Goal: Task Accomplishment & Management: Complete application form

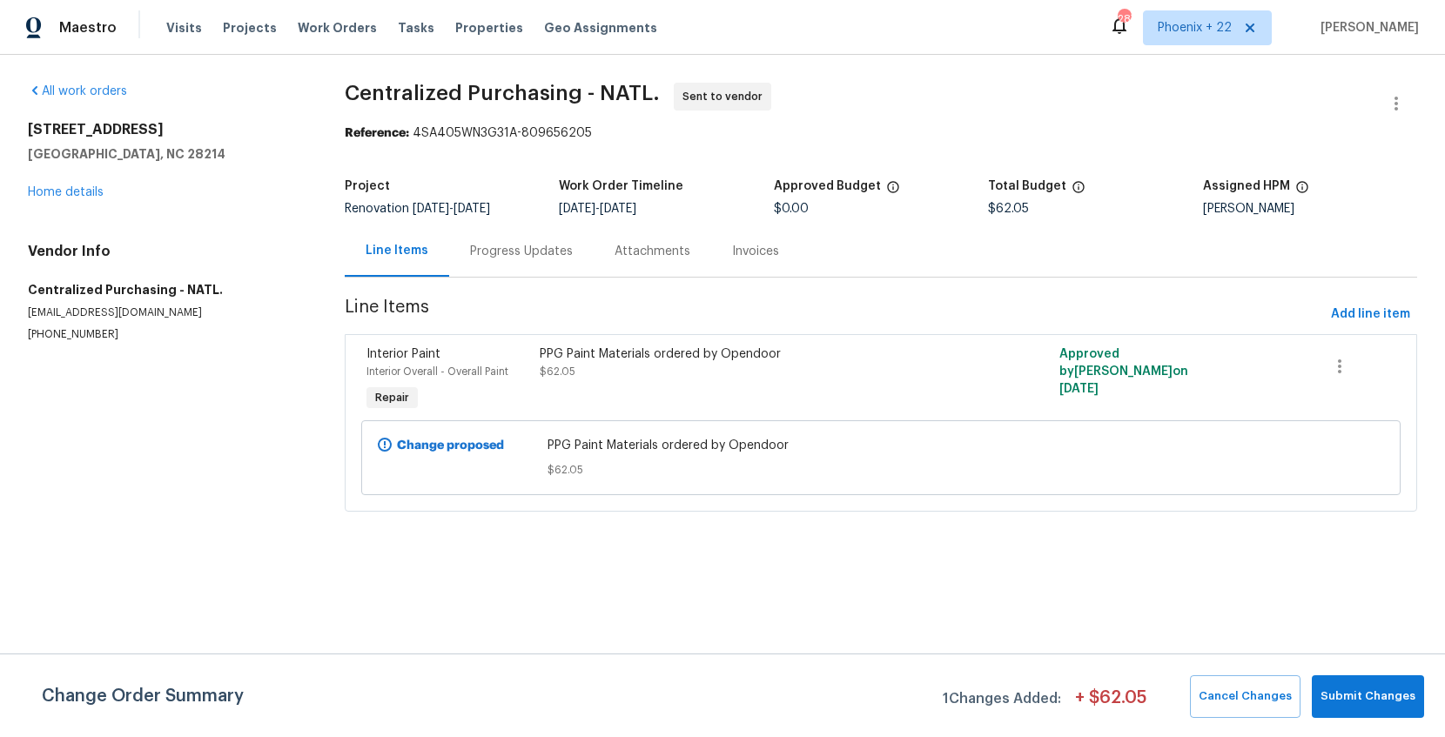
click at [343, 17] on div "Visits Projects Work Orders Tasks Properties Geo Assignments" at bounding box center [422, 27] width 512 height 35
drag, startPoint x: 340, startPoint y: 26, endPoint x: 477, endPoint y: 29, distance: 137.6
click at [341, 26] on span "Work Orders" at bounding box center [337, 27] width 79 height 17
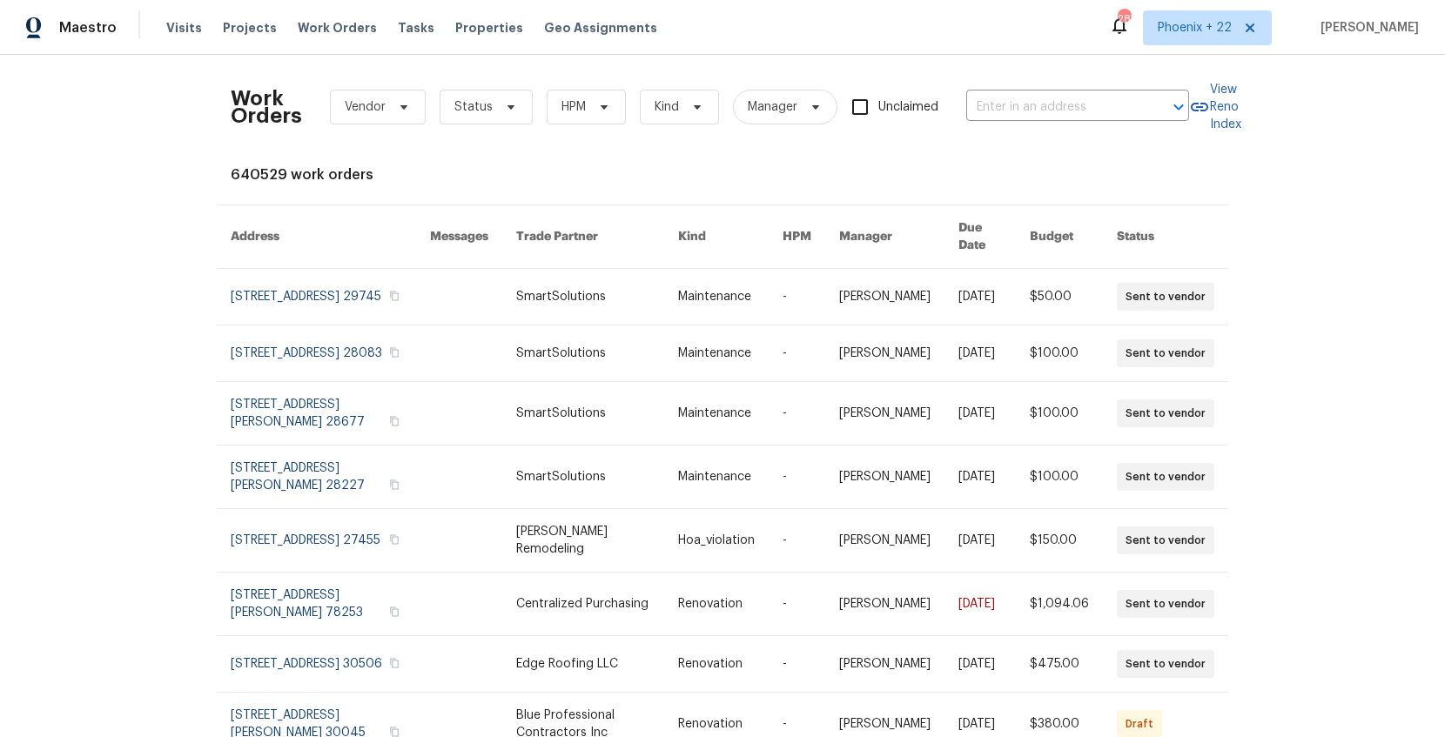
click at [1114, 87] on div "Work Orders Vendor Status HPM Kind Manager Unclaimed ​" at bounding box center [710, 107] width 958 height 77
paste input "2744 Lyndell Way, Lancaster, SC 29720"
click at [1109, 99] on input "text" at bounding box center [1053, 107] width 174 height 27
type input "2744 Lyndell Way, Lancaster, SC 29720"
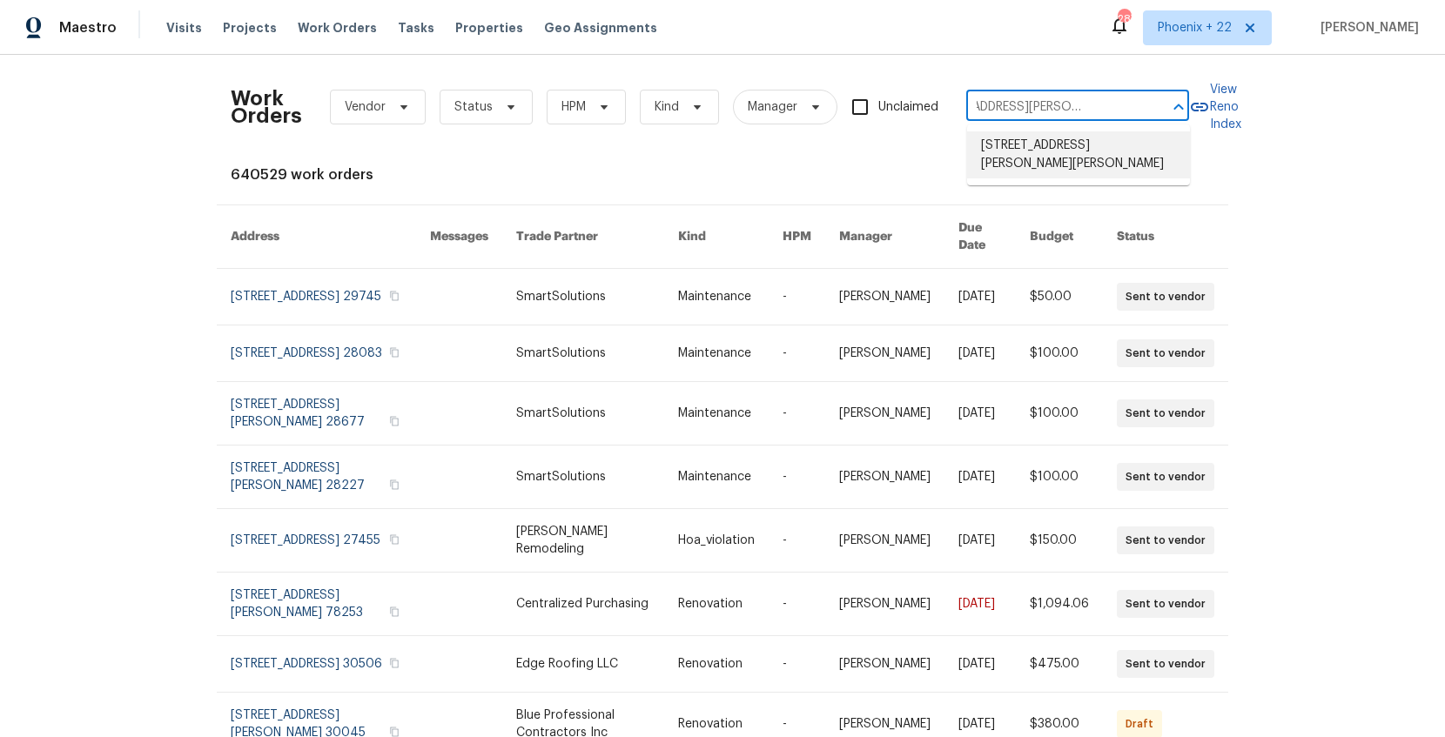
click at [1063, 145] on li "2744 Lyndell Way, Lancaster, SC 29720" at bounding box center [1078, 154] width 223 height 47
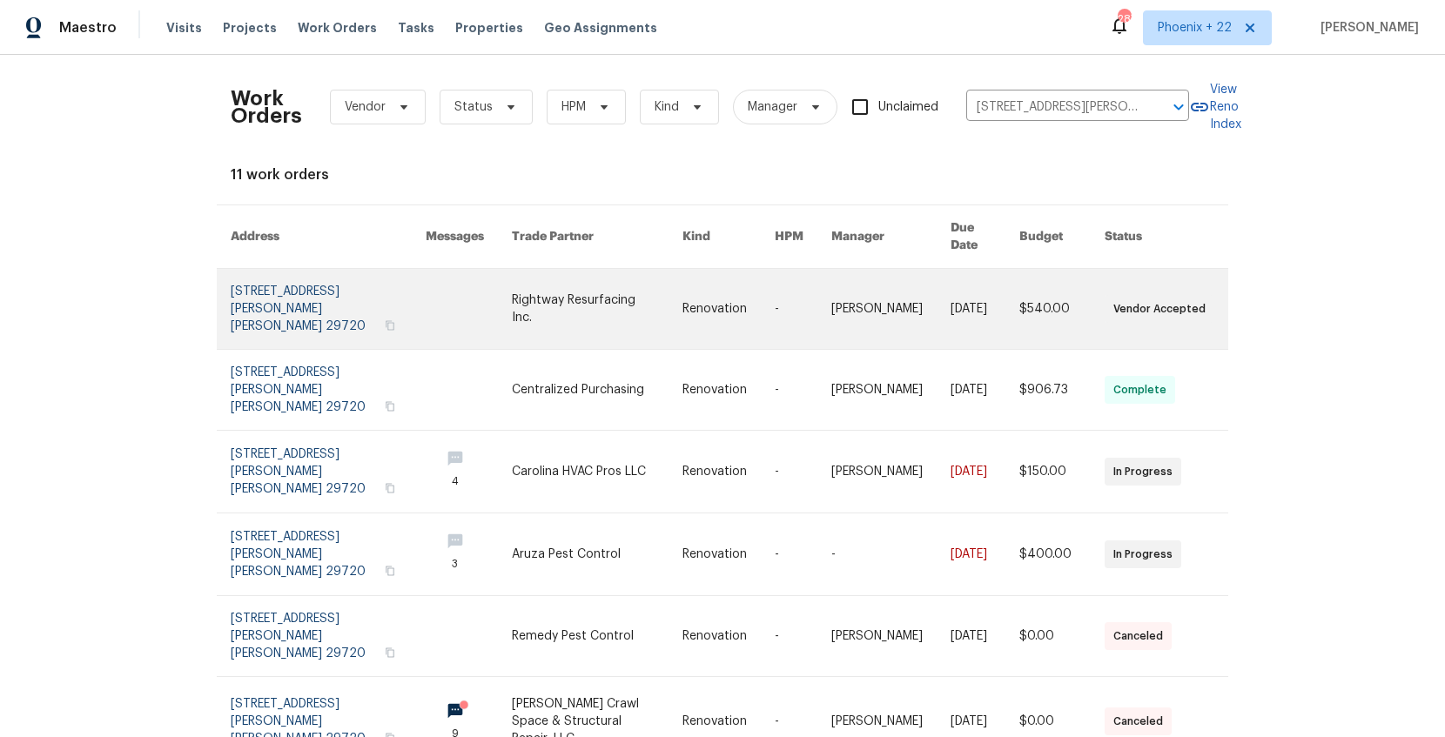
click at [512, 313] on link at bounding box center [597, 309] width 171 height 80
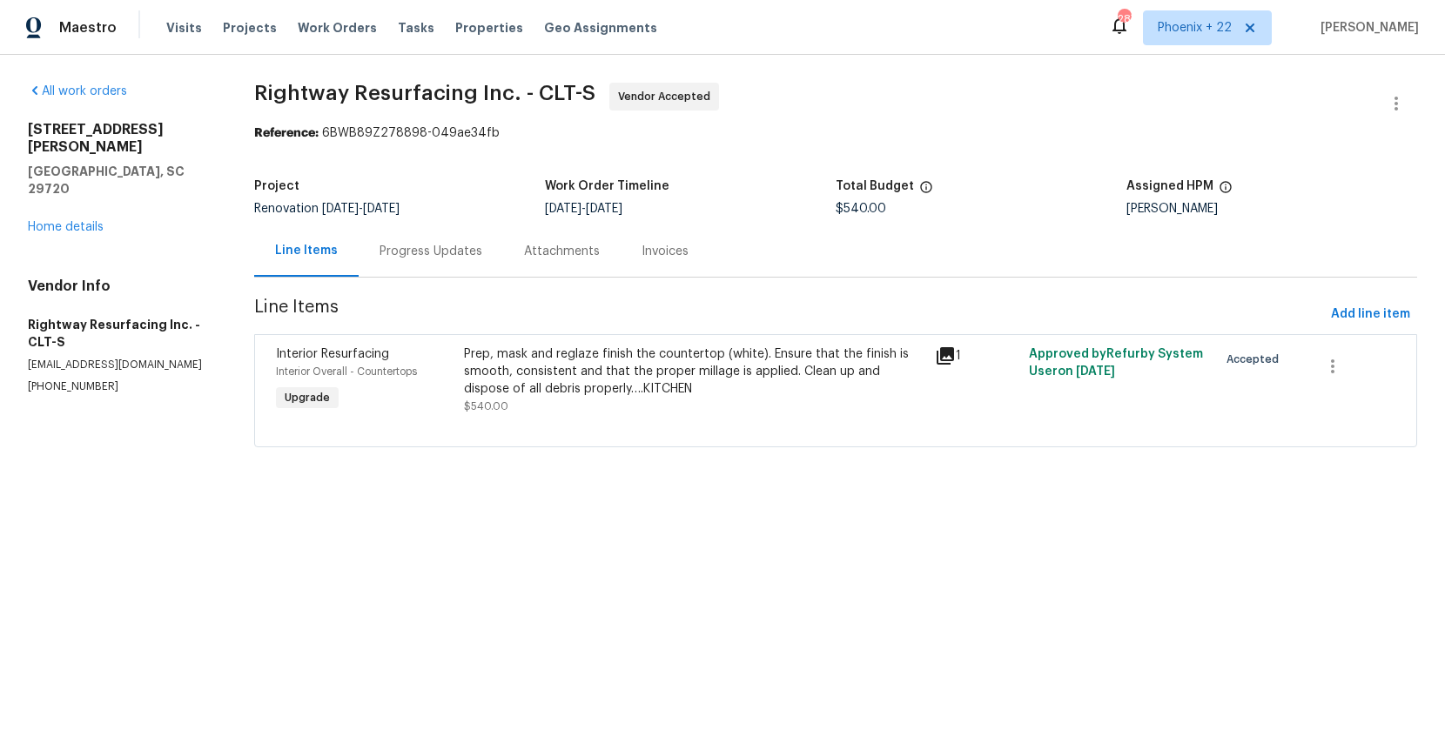
click at [83, 185] on div "2744 Lyndell Way Lancaster, SC 29720 Home details" at bounding box center [120, 178] width 185 height 115
click at [50, 221] on link "Home details" at bounding box center [66, 227] width 76 height 12
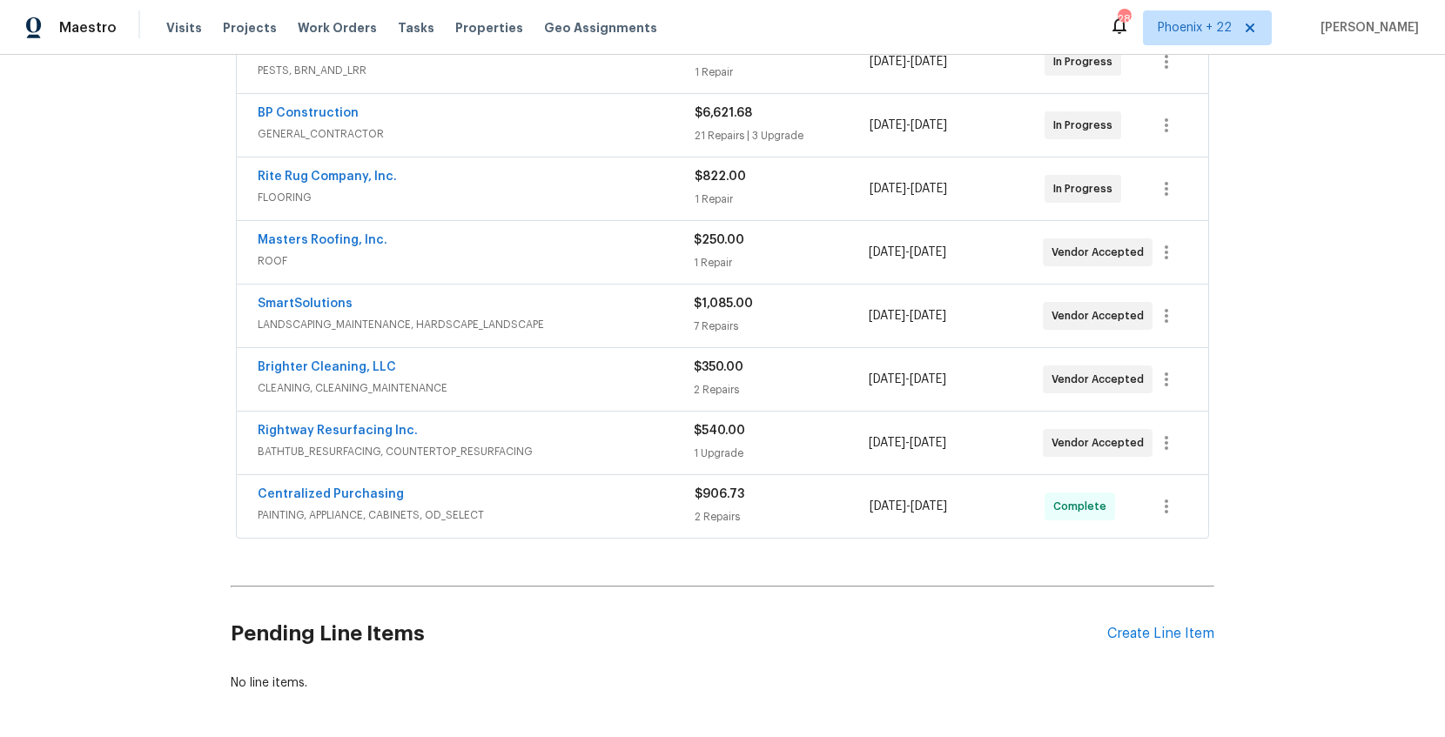
scroll to position [495, 0]
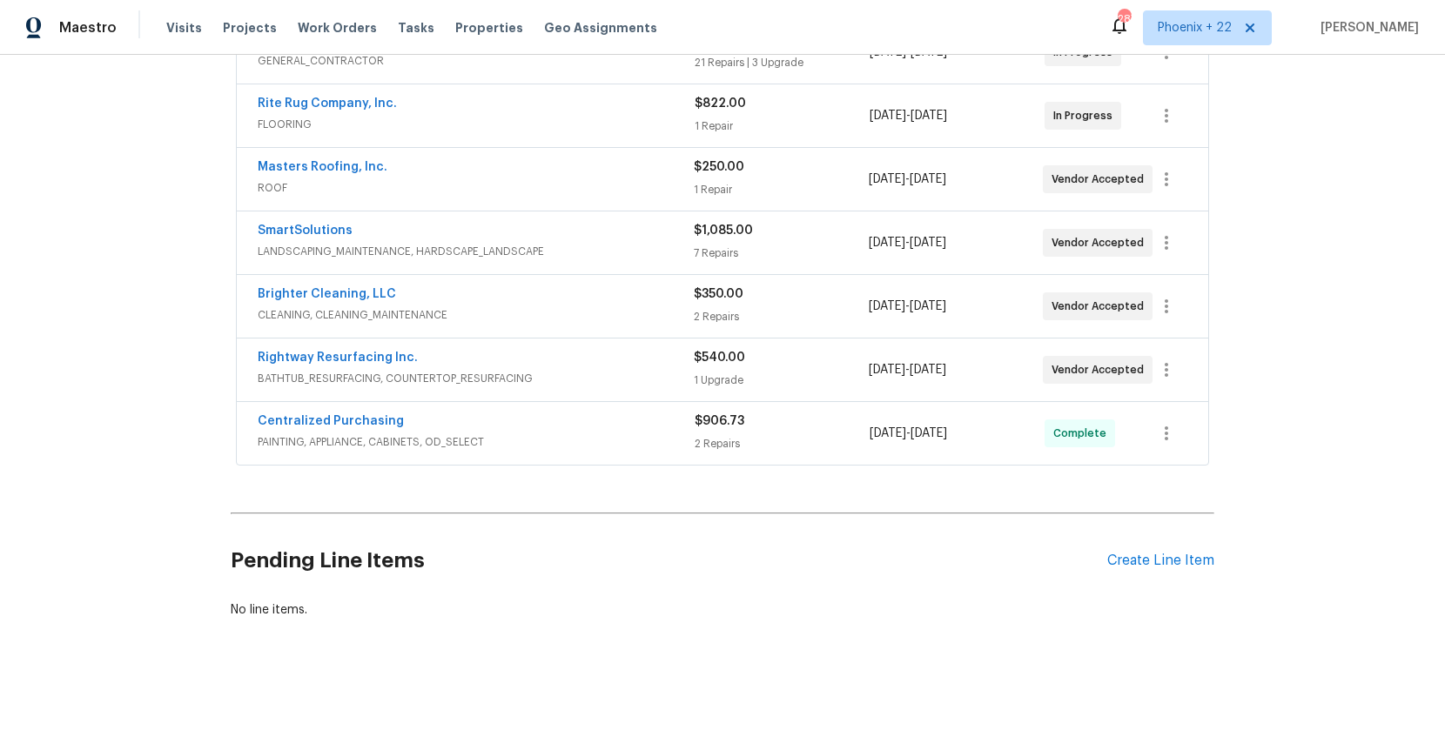
click at [1195, 546] on div "Pending Line Items Create Line Item" at bounding box center [723, 561] width 984 height 81
click at [1189, 551] on div "Pending Line Items Create Line Item" at bounding box center [723, 561] width 984 height 81
drag, startPoint x: 1155, startPoint y: 538, endPoint x: 1167, endPoint y: 553, distance: 19.2
click at [1156, 538] on div "Pending Line Items Create Line Item" at bounding box center [723, 561] width 984 height 81
click at [1168, 553] on div "Create Line Item" at bounding box center [1160, 561] width 107 height 17
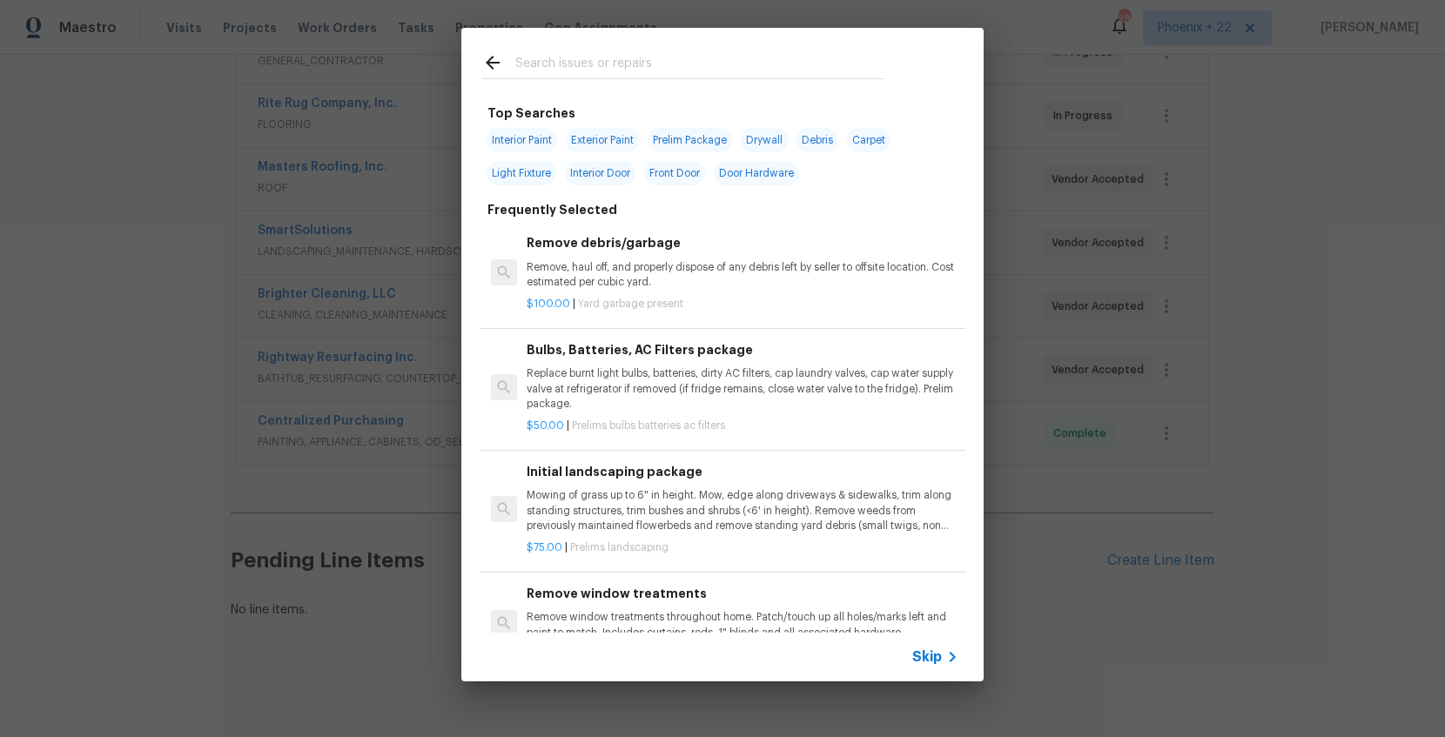
click at [804, 60] on input "text" at bounding box center [699, 65] width 369 height 26
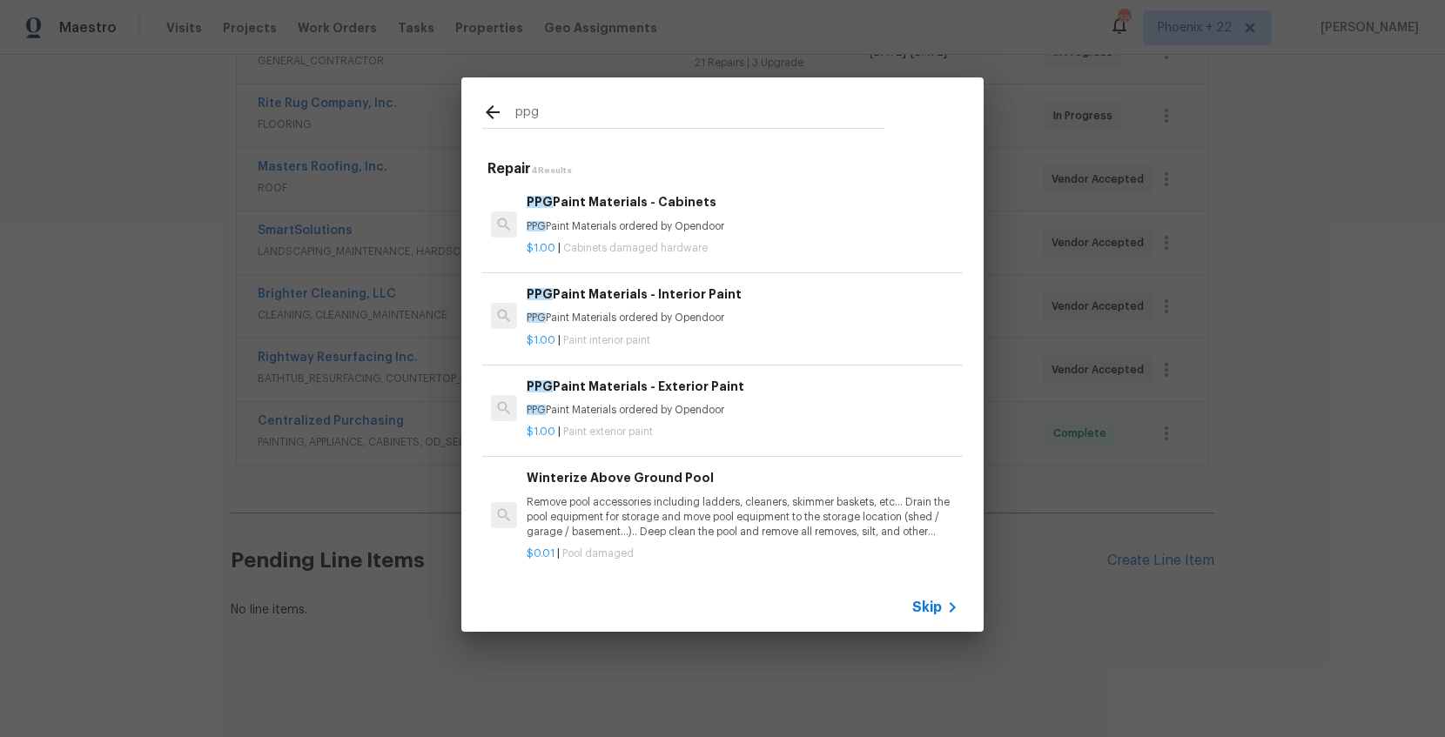
type input "ppg"
click at [860, 331] on div "$1.00 | Paint interior paint" at bounding box center [743, 337] width 432 height 22
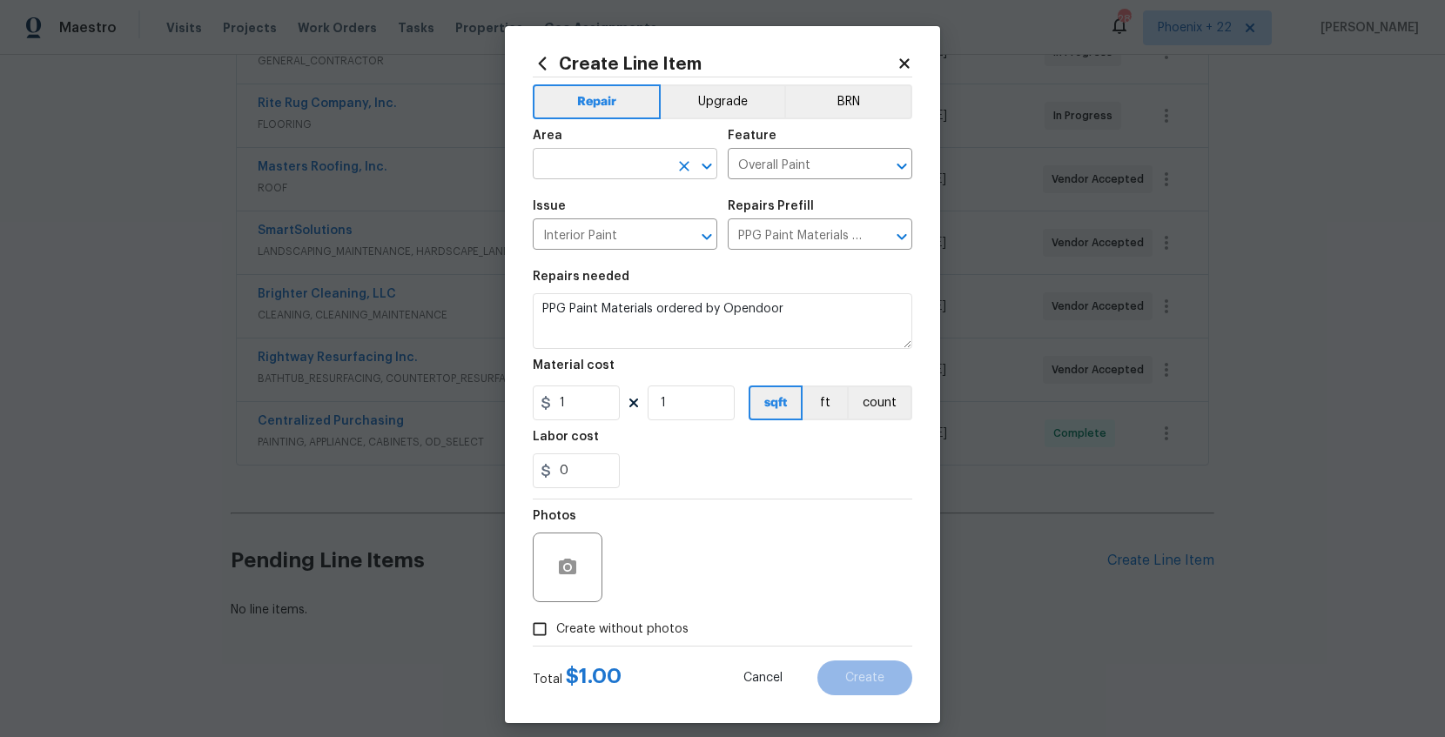
click at [629, 163] on input "text" at bounding box center [601, 165] width 136 height 27
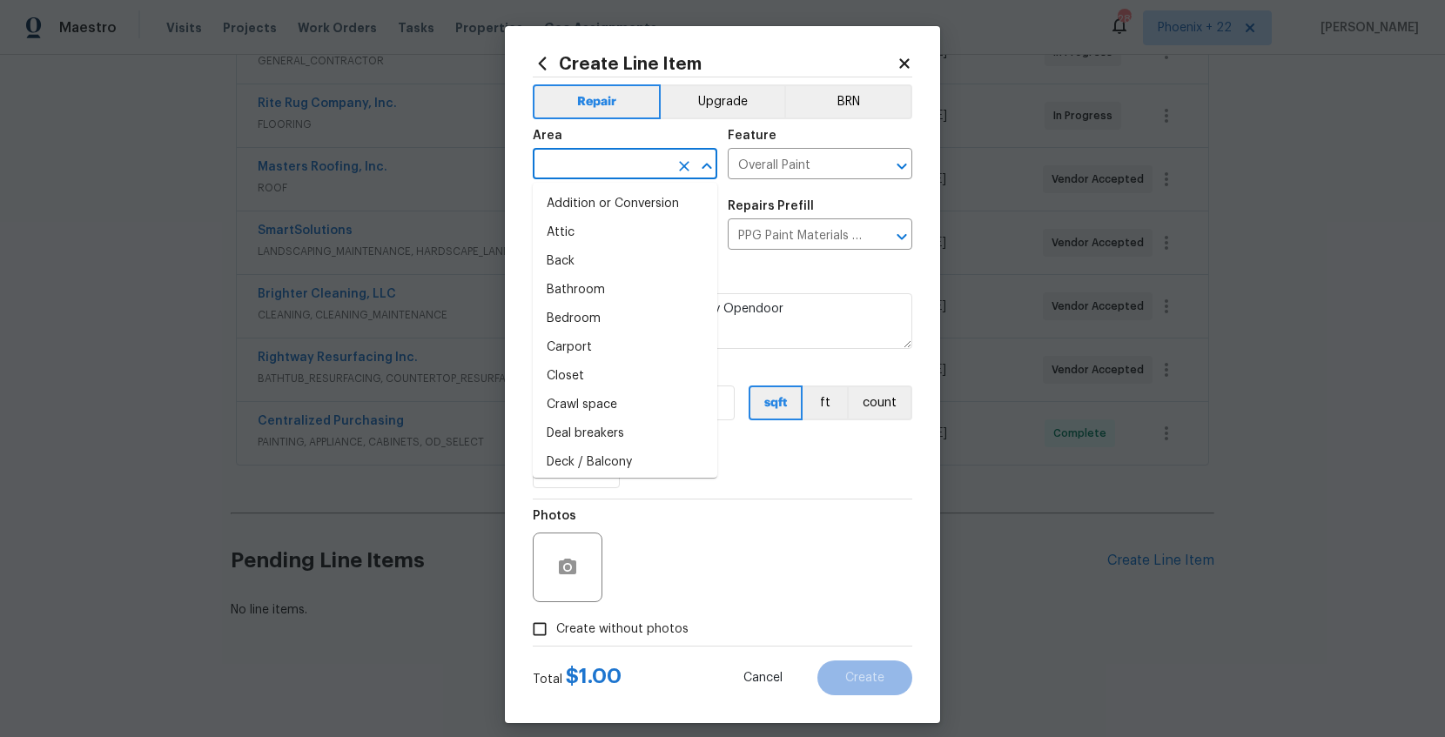
type input "i"
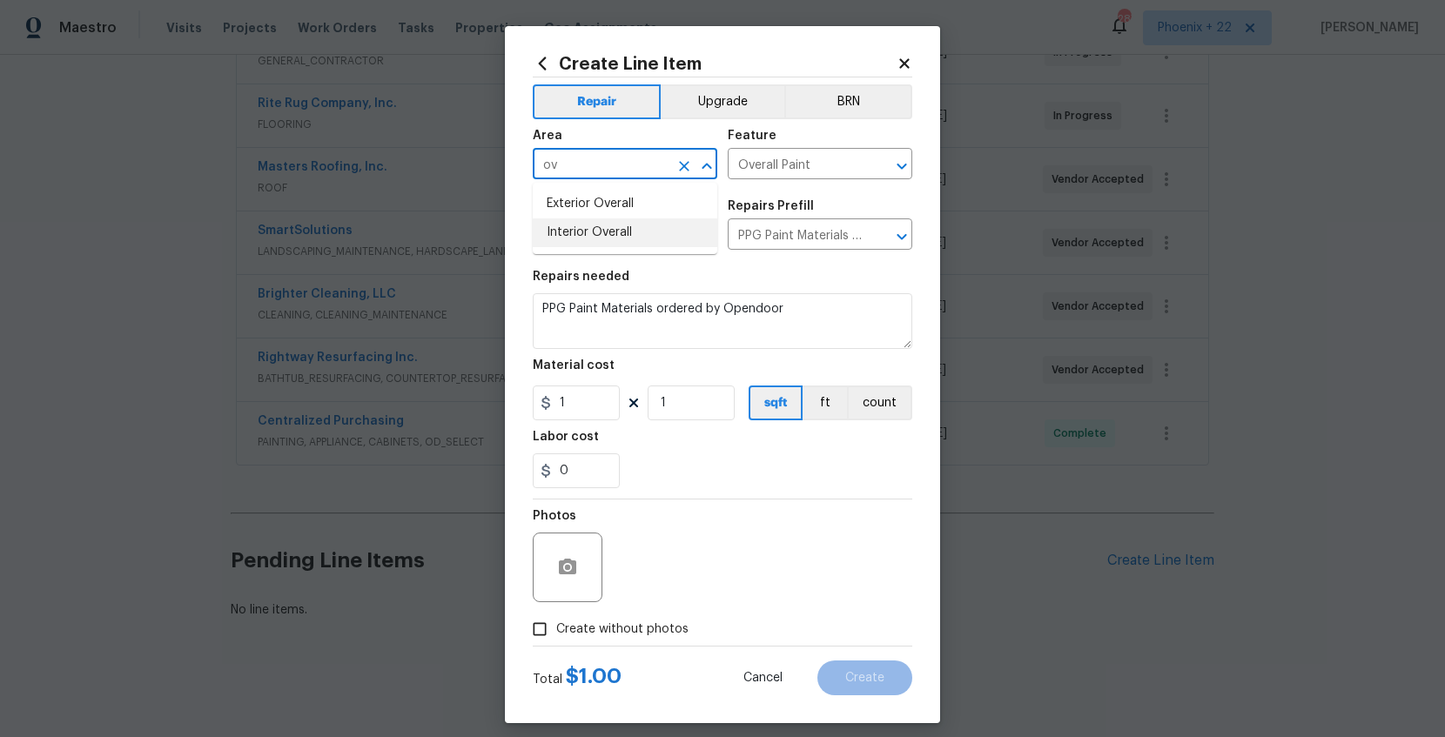
click at [640, 226] on li "Interior Overall" at bounding box center [625, 233] width 185 height 29
type input "Interior Overall"
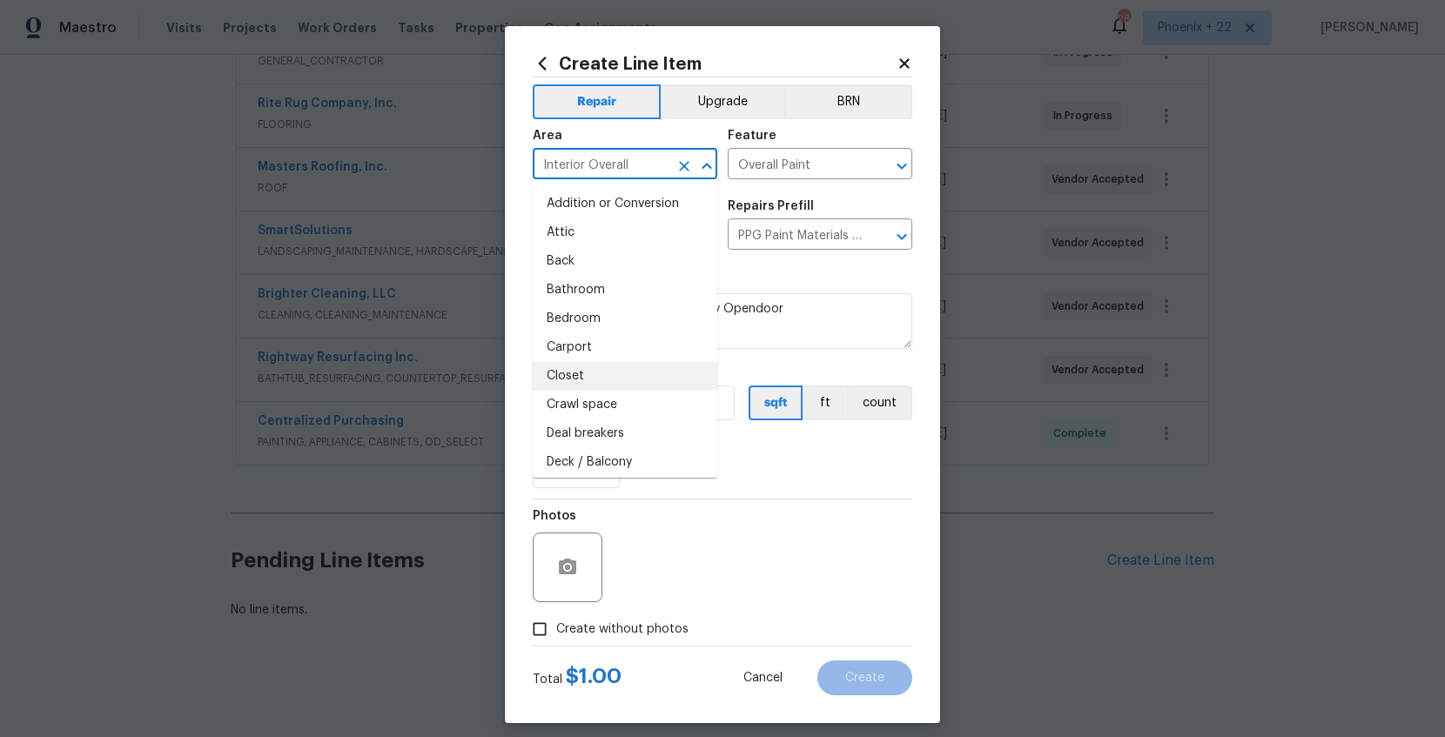
click at [739, 367] on div "Material cost" at bounding box center [723, 371] width 380 height 23
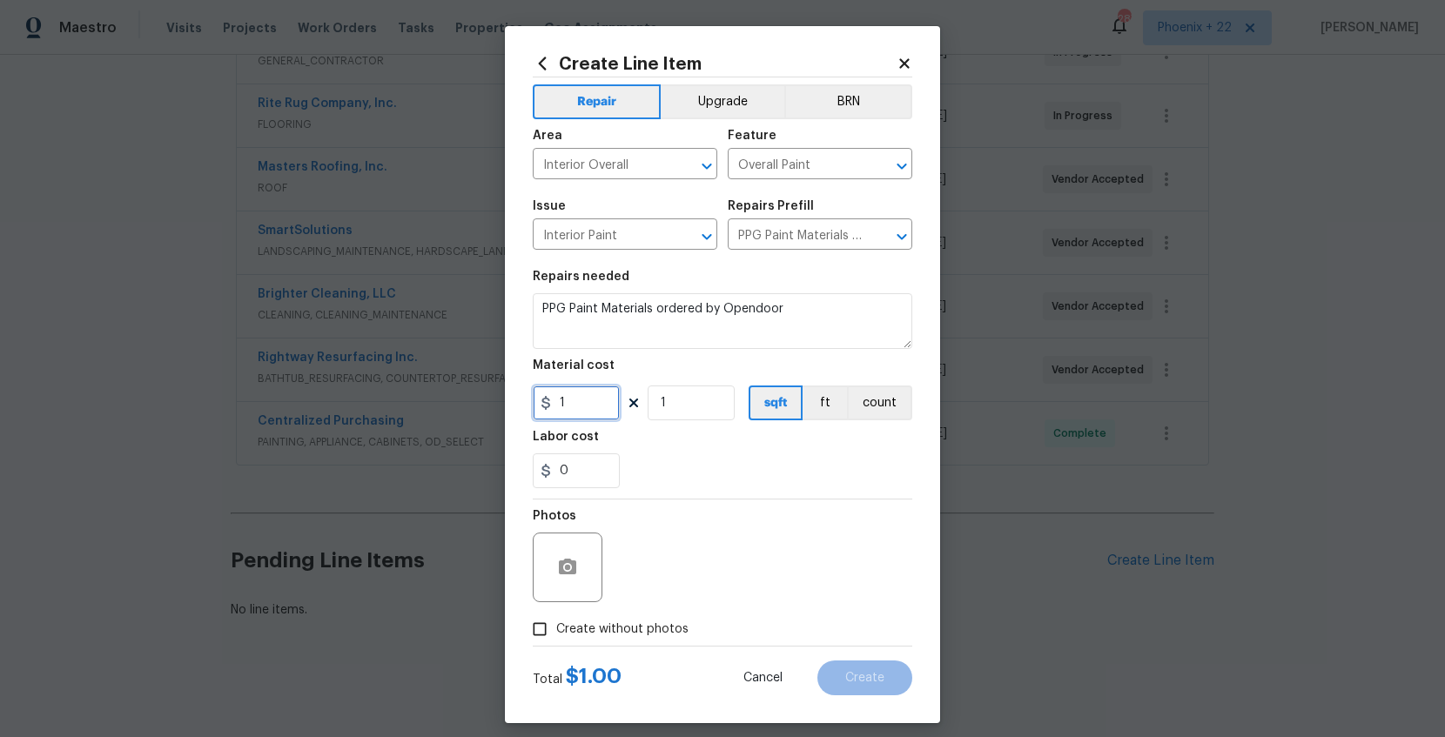
drag, startPoint x: 558, startPoint y: 408, endPoint x: 534, endPoint y: 406, distance: 24.5
click at [534, 406] on input "1" at bounding box center [576, 403] width 87 height 35
type input "62.49"
click at [652, 615] on label "Create without photos" at bounding box center [605, 629] width 165 height 33
click at [556, 615] on input "Create without photos" at bounding box center [539, 629] width 33 height 33
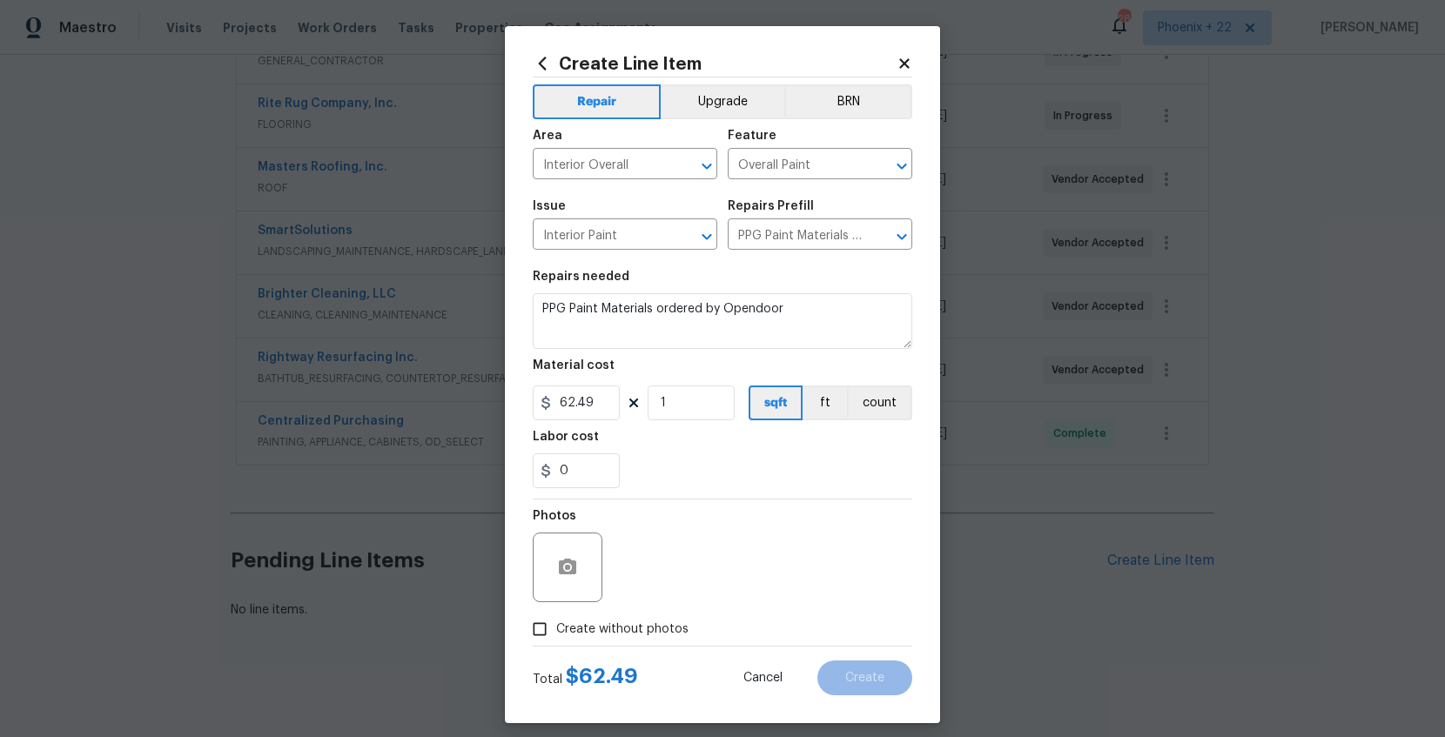
checkbox input "true"
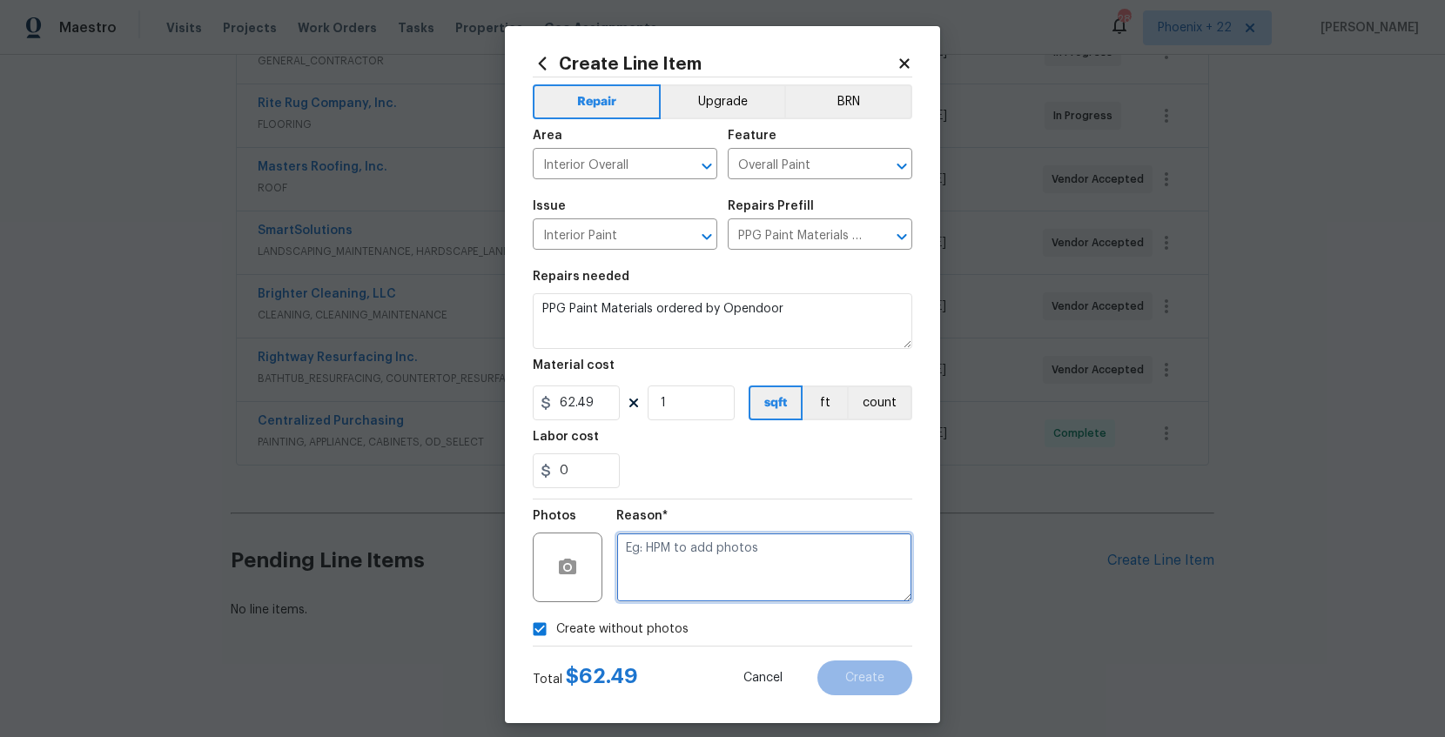
click at [683, 576] on textarea at bounding box center [764, 568] width 296 height 70
type textarea "NA"
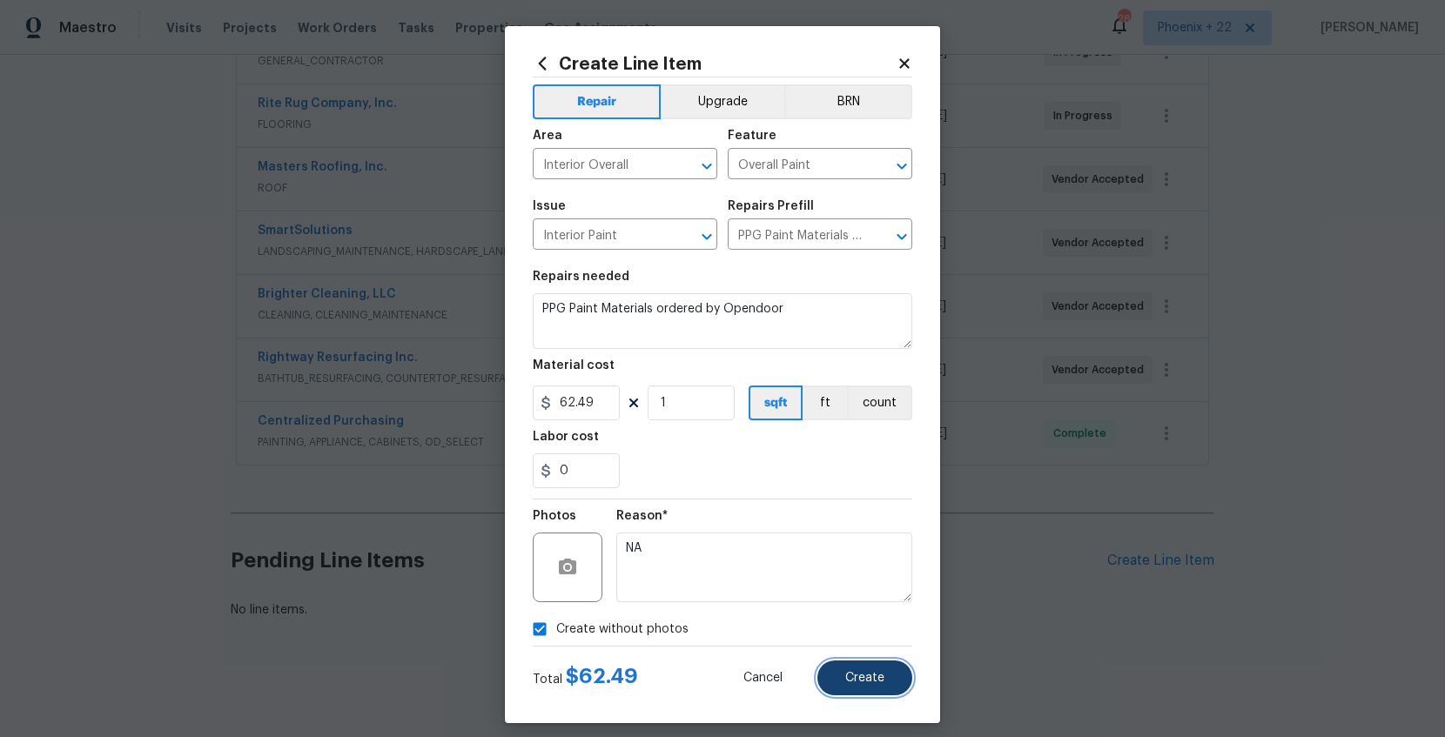
click at [877, 672] on span "Create" at bounding box center [864, 678] width 39 height 13
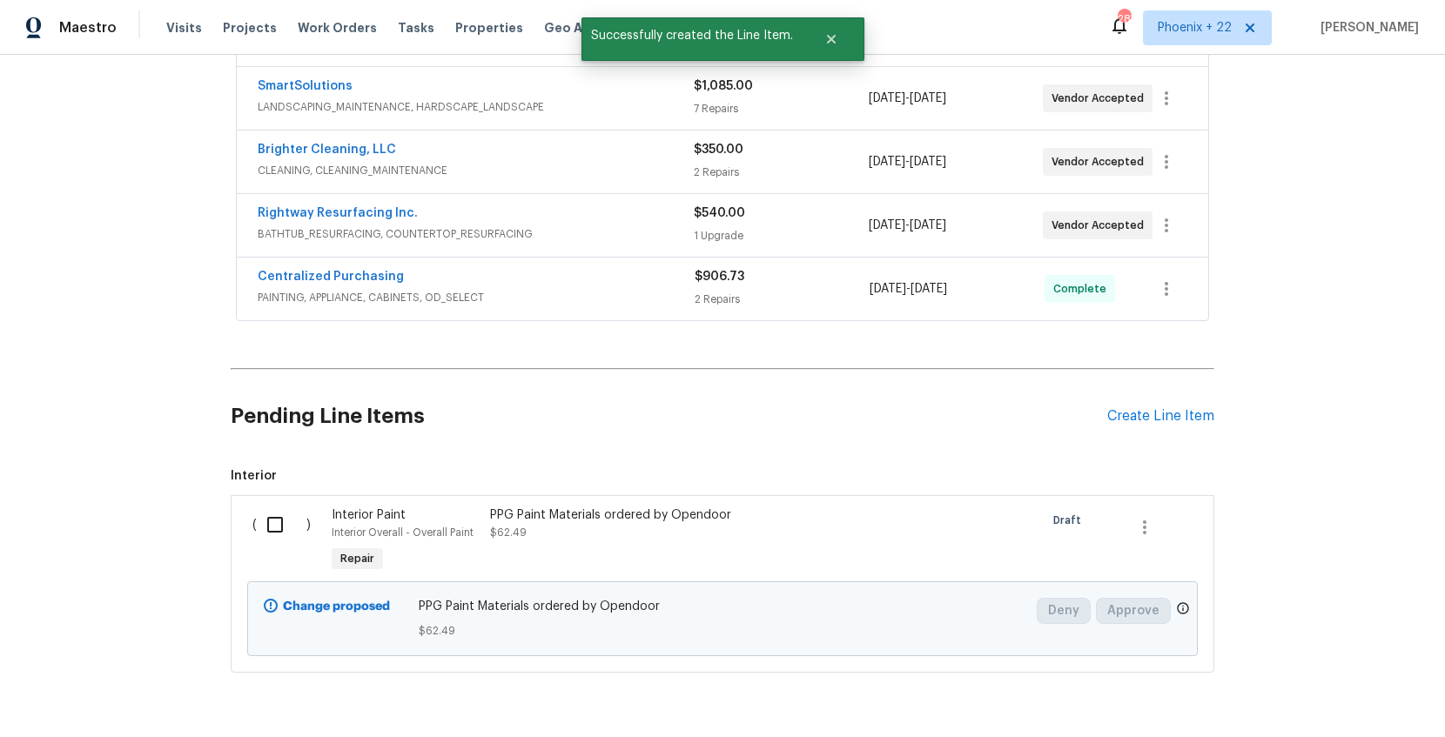
scroll to position [694, 0]
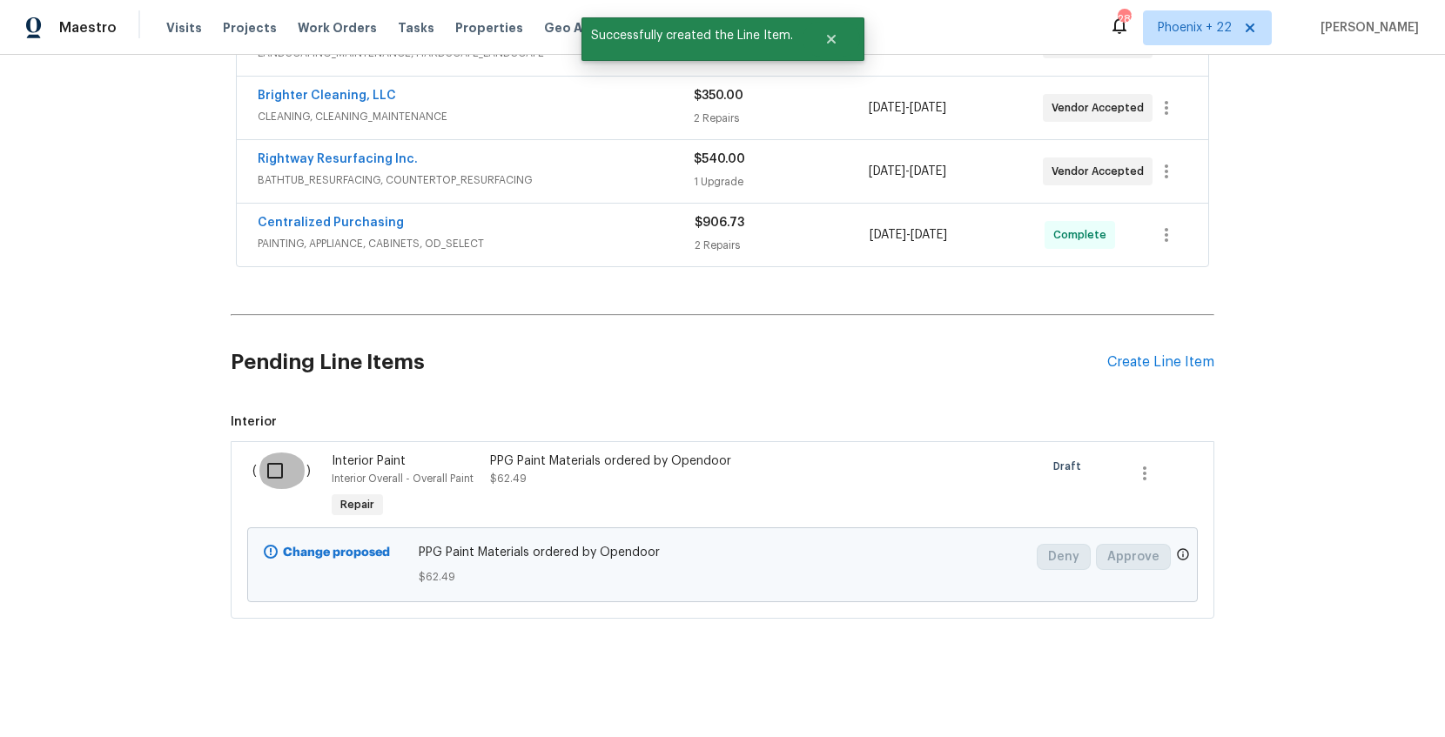
drag, startPoint x: 276, startPoint y: 474, endPoint x: 1010, endPoint y: 637, distance: 751.9
click at [276, 474] on input "checkbox" at bounding box center [282, 471] width 50 height 37
checkbox input "true"
click at [1355, 684] on span "Create Work Order" at bounding box center [1346, 694] width 116 height 22
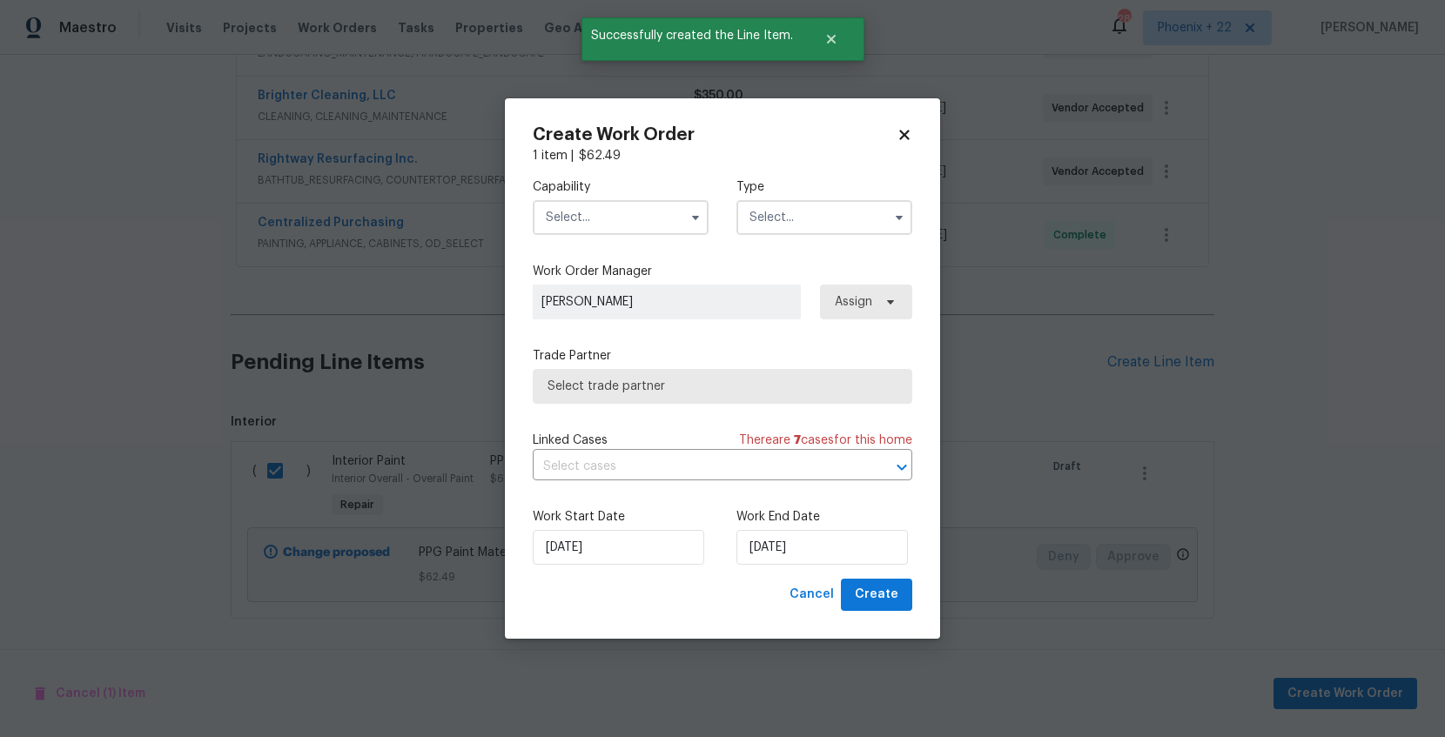
click at [604, 219] on input "text" at bounding box center [621, 217] width 176 height 35
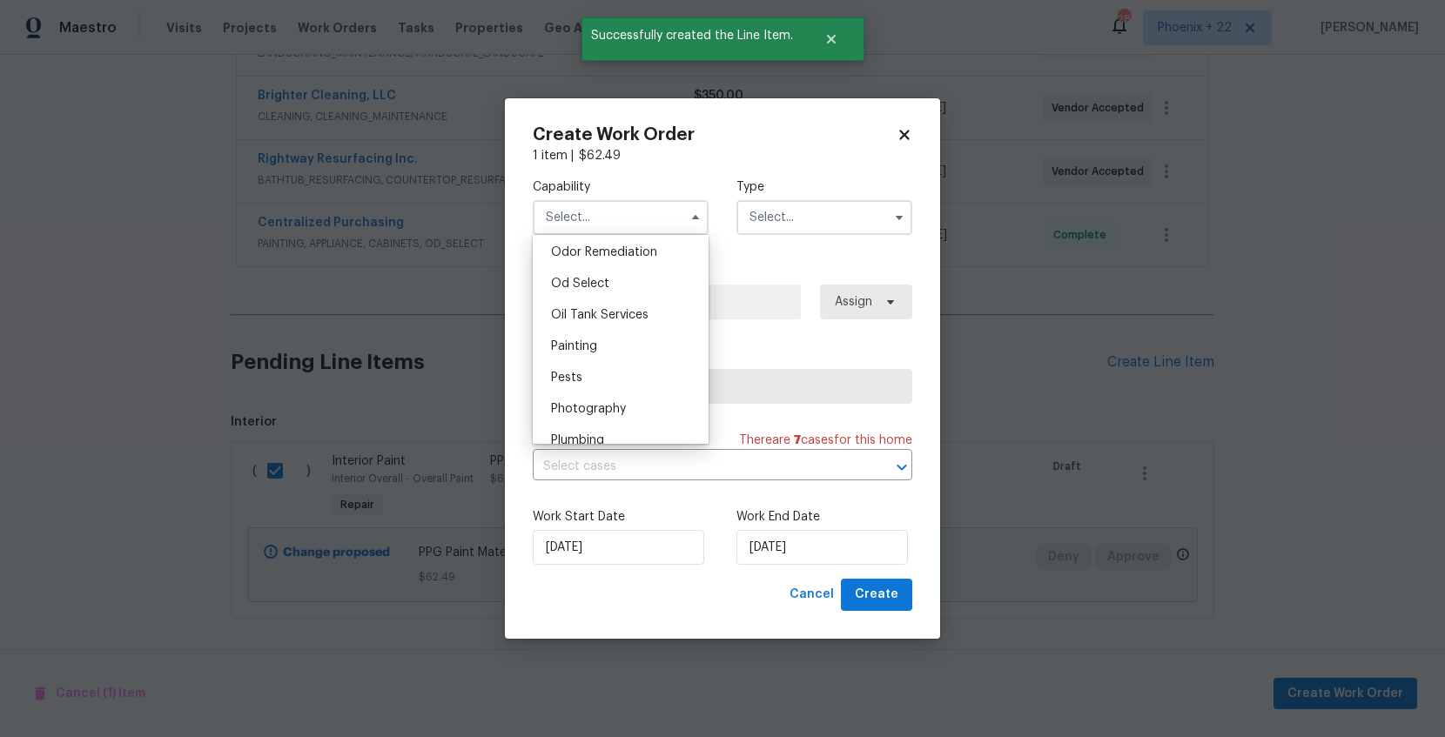
scroll to position [1416, 0]
drag, startPoint x: 622, startPoint y: 305, endPoint x: 658, endPoint y: 292, distance: 38.0
click at [622, 305] on div "Painting" at bounding box center [620, 301] width 167 height 31
type input "Painting"
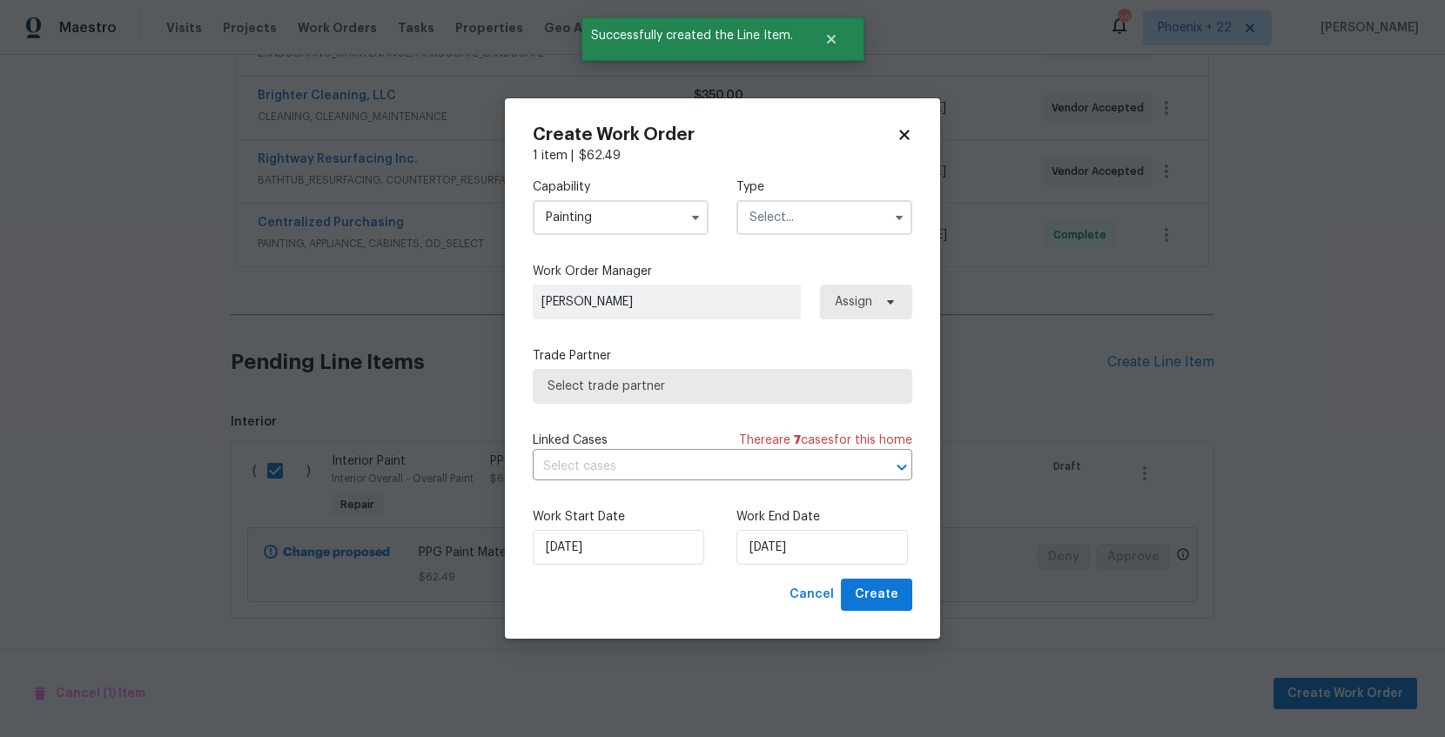
click at [757, 240] on div "Capability Painting Agent Appliance Bathtub Resurfacing BRN And Lrr Broker Cabi…" at bounding box center [723, 207] width 380 height 84
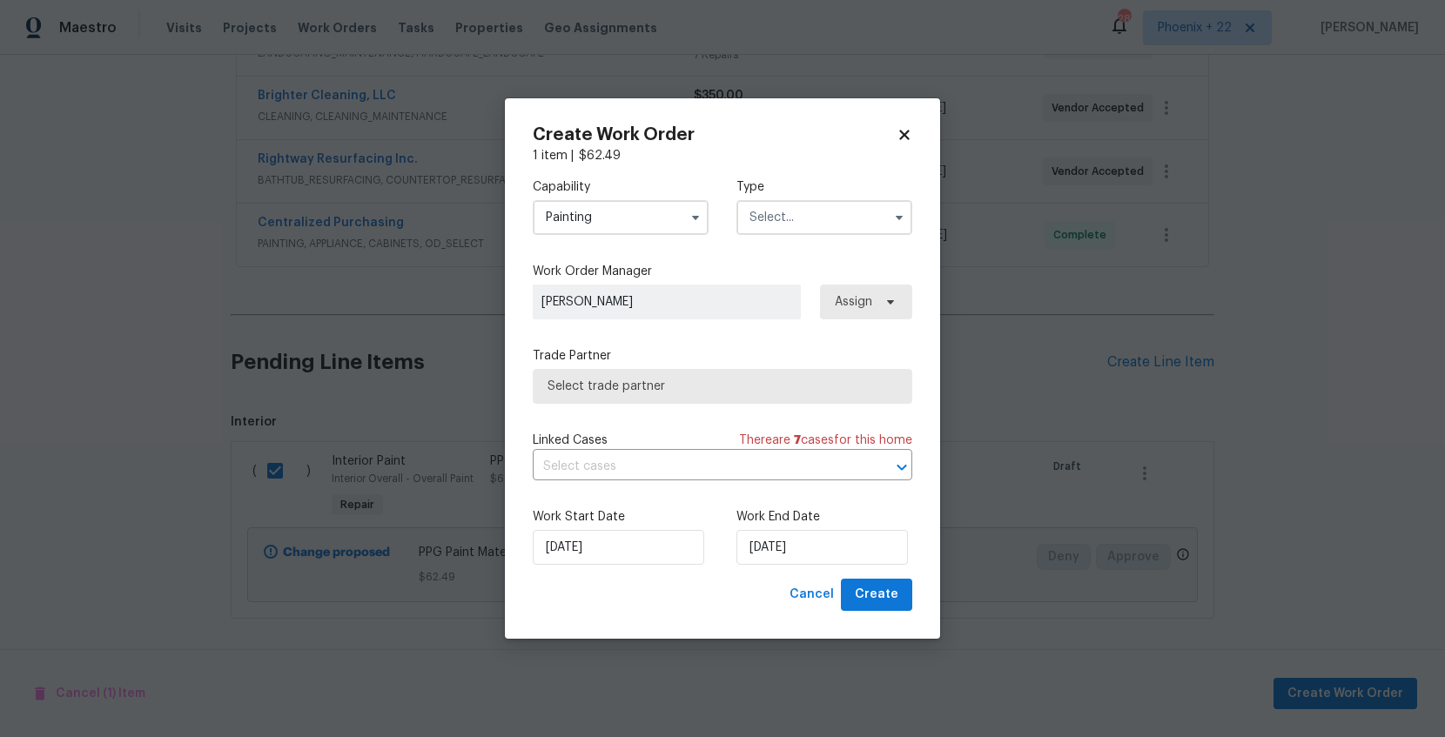
click at [765, 230] on input "text" at bounding box center [824, 217] width 176 height 35
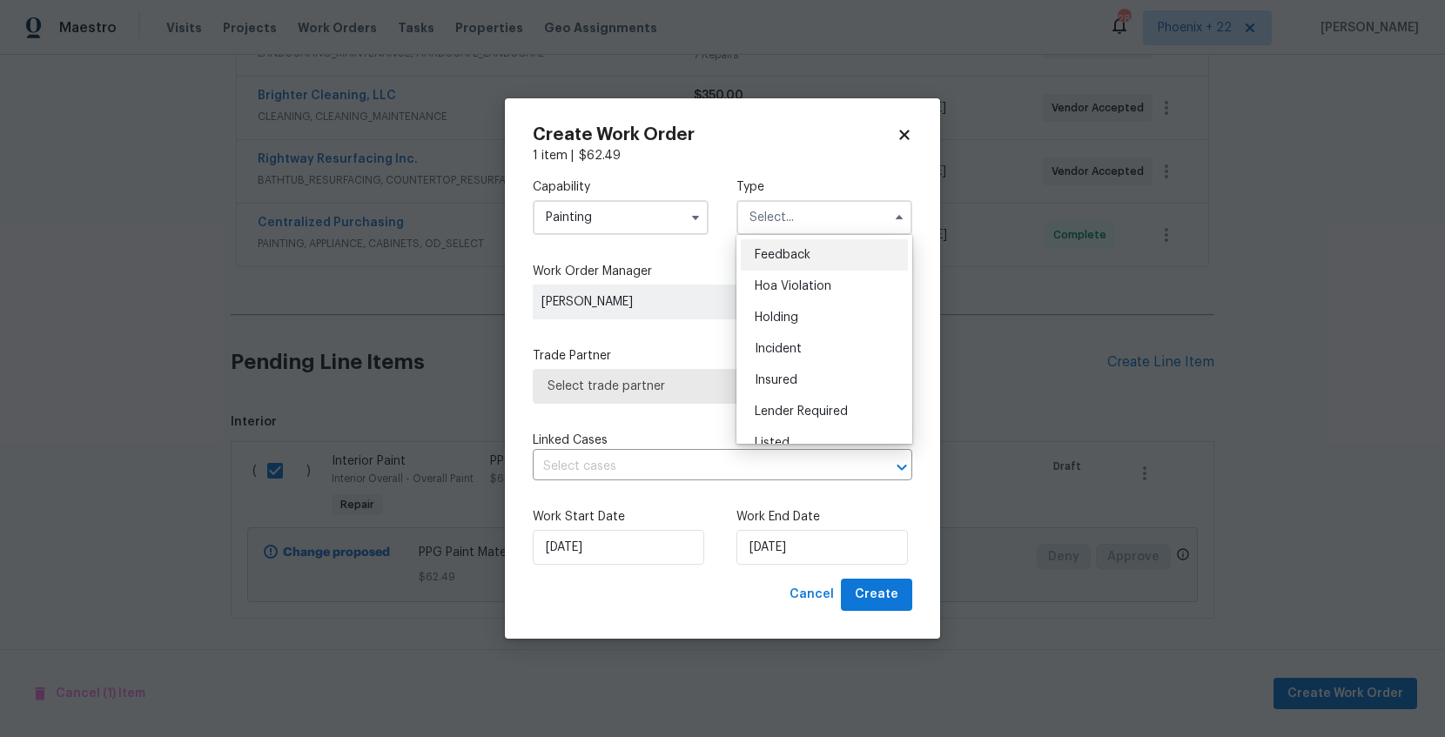
scroll to position [395, 0]
click at [771, 291] on div "Renovation" at bounding box center [824, 298] width 167 height 31
type input "Renovation"
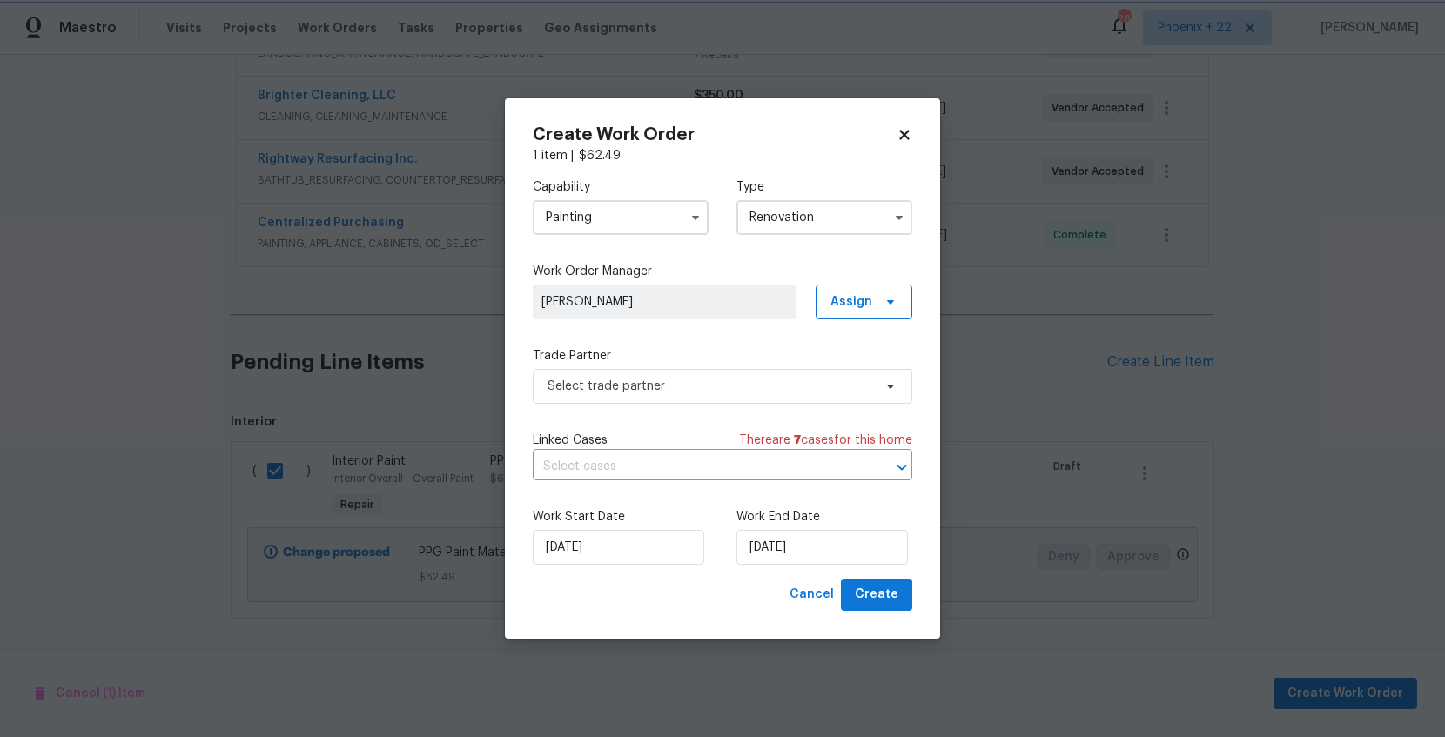
scroll to position [0, 0]
click at [842, 299] on span "Assign" at bounding box center [852, 301] width 42 height 17
click at [851, 364] on div "Assign to me" at bounding box center [873, 376] width 98 height 24
click at [851, 368] on div "Assign to me" at bounding box center [867, 375] width 76 height 17
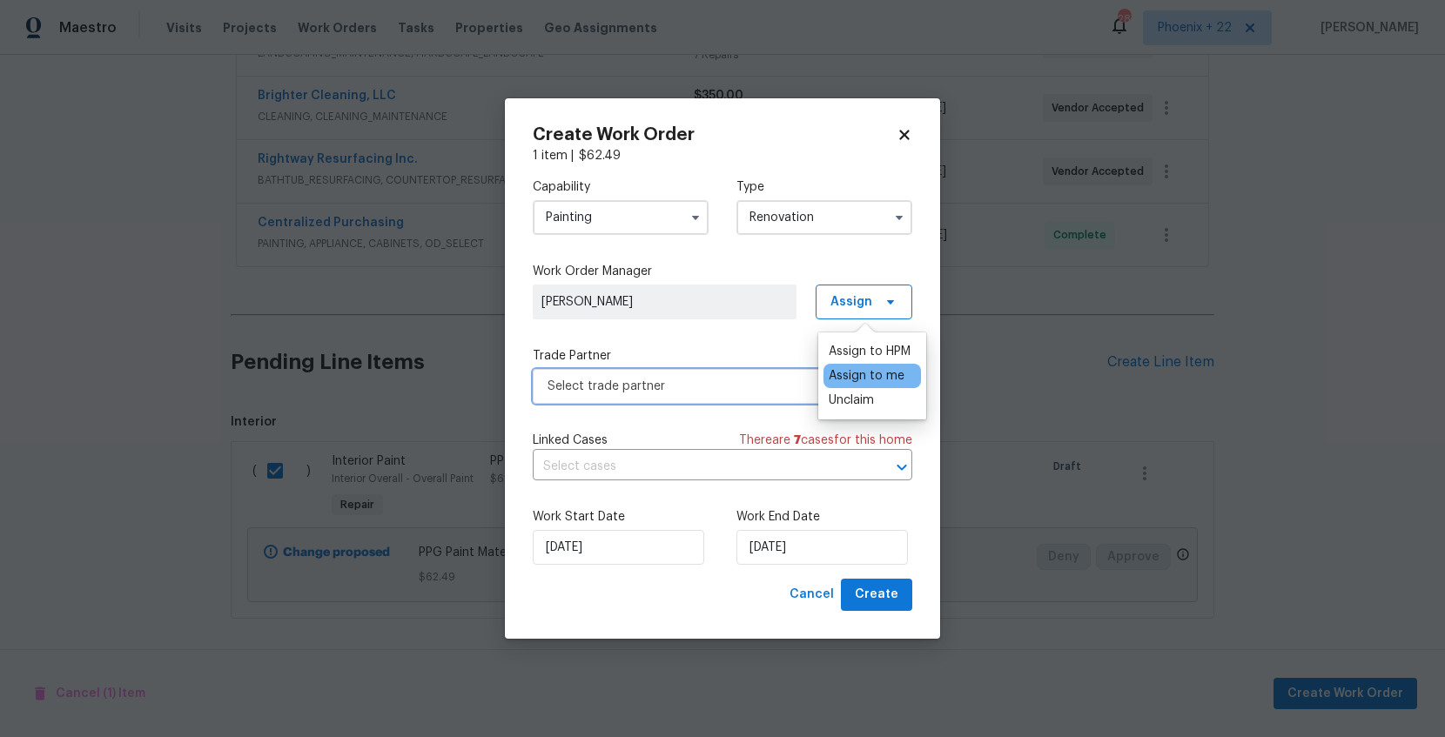
click at [778, 376] on span "Select trade partner" at bounding box center [723, 386] width 380 height 35
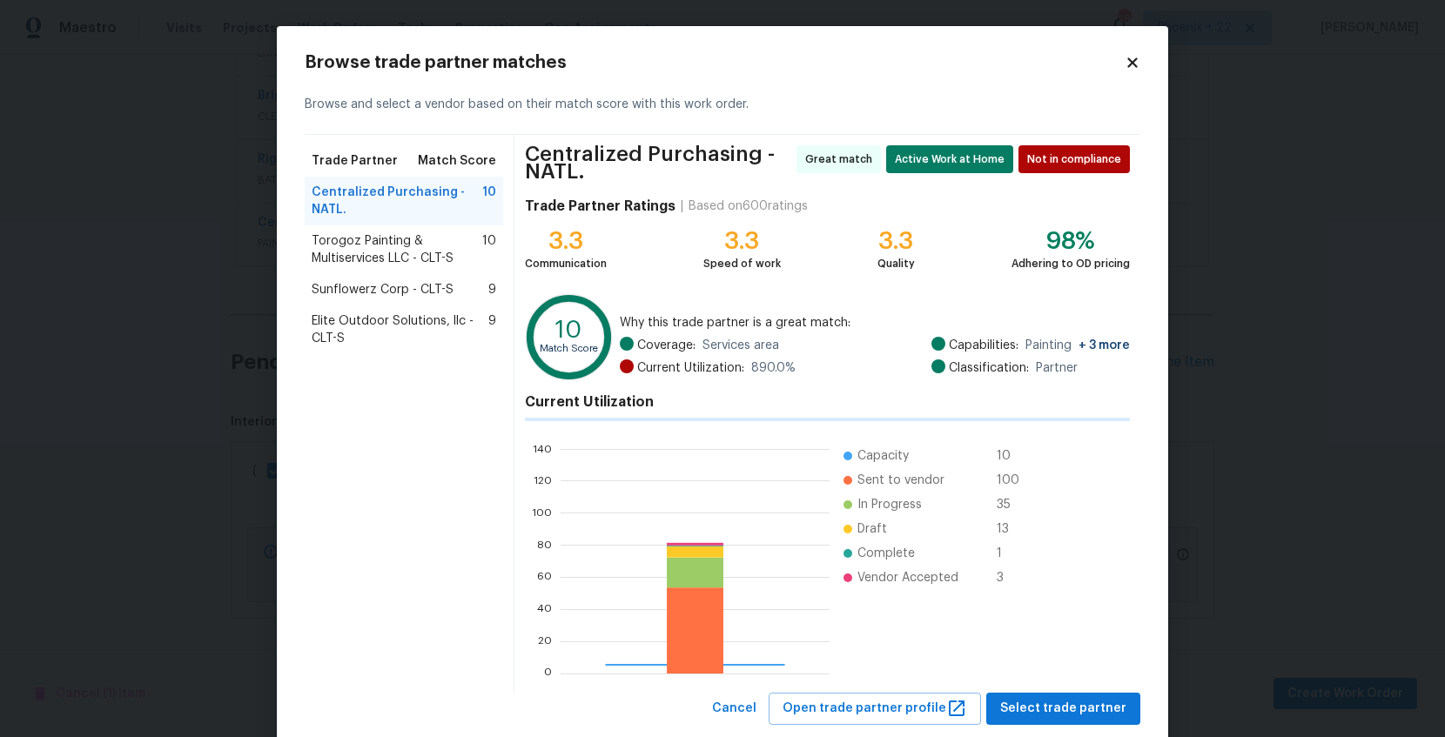
scroll to position [244, 273]
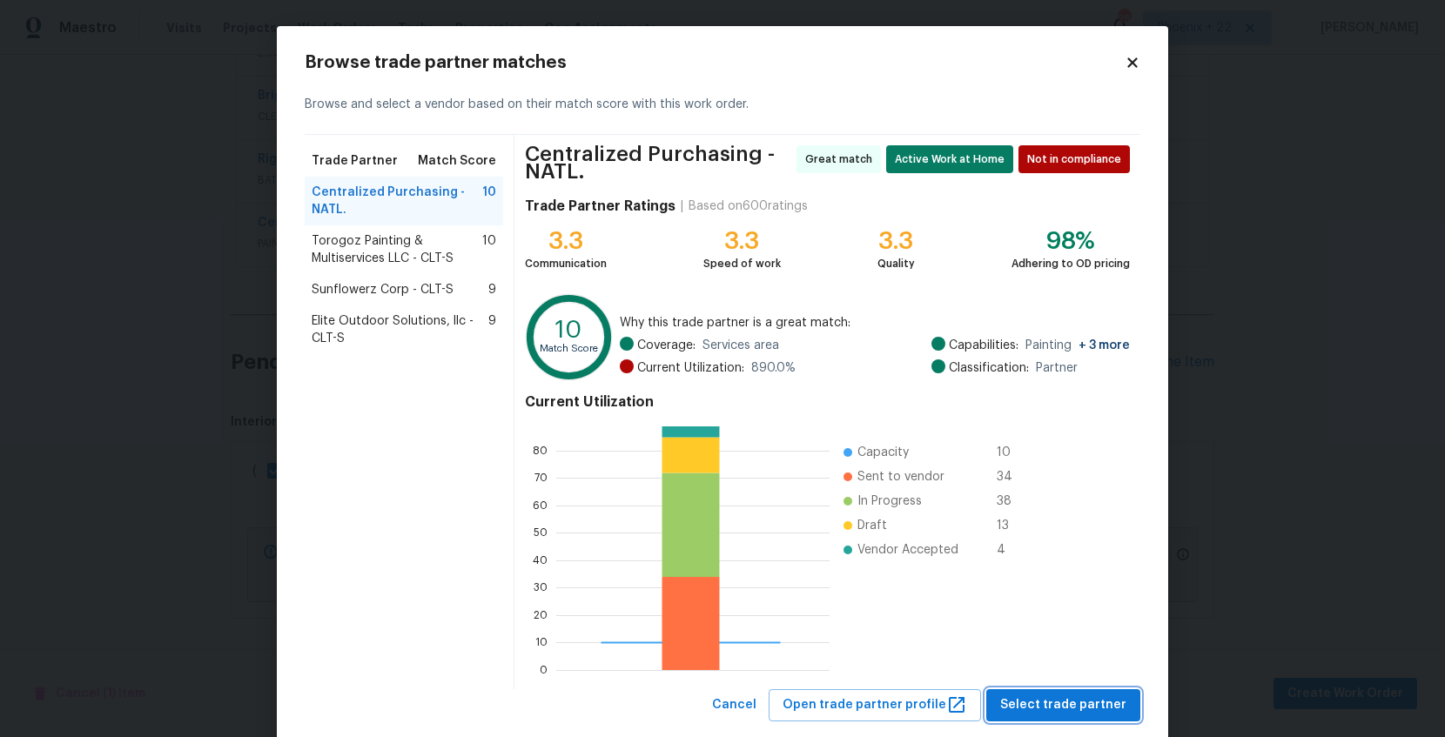
click at [1083, 700] on span "Select trade partner" at bounding box center [1063, 706] width 126 height 22
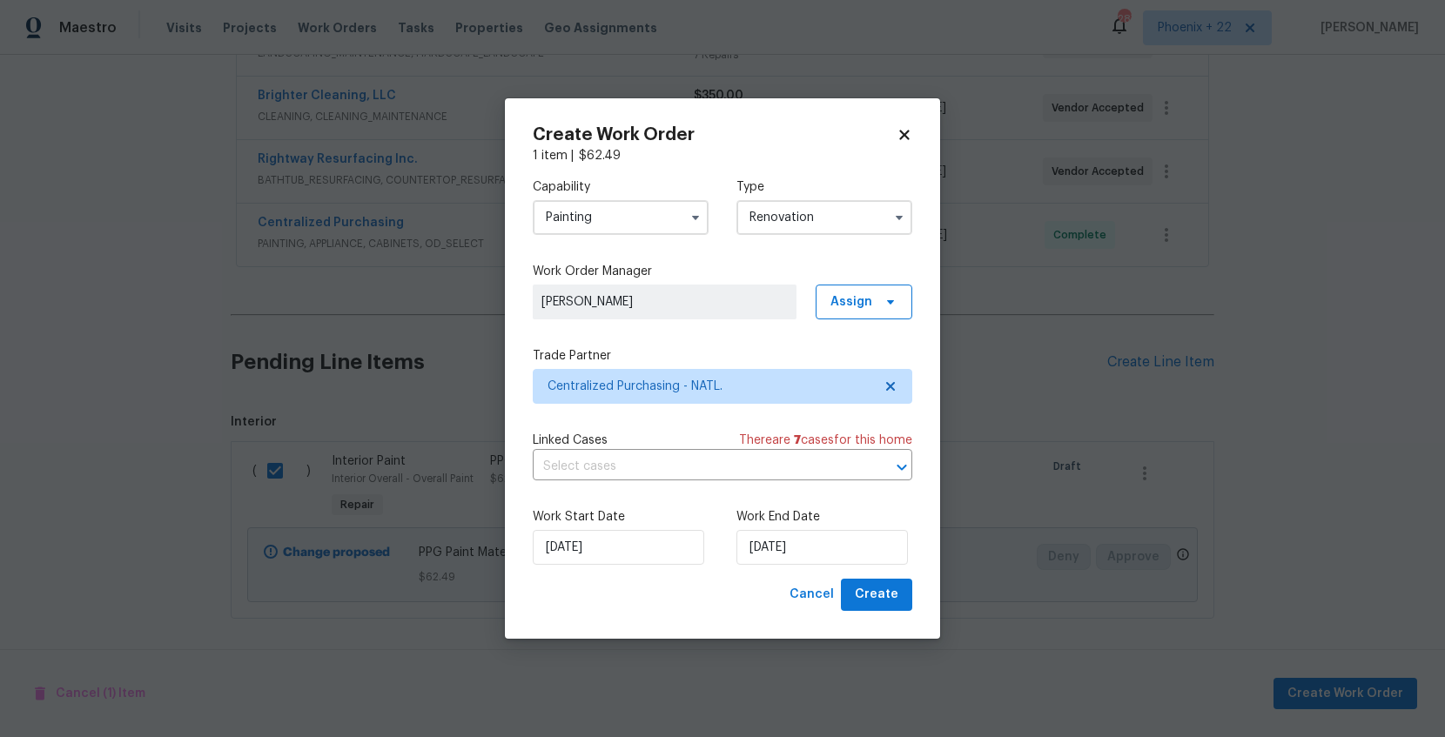
click at [912, 607] on div "Create Work Order 1 item | $ 62.49 Capability Painting Type Renovation Work Ord…" at bounding box center [722, 368] width 435 height 541
click at [901, 601] on button "Create" at bounding box center [876, 595] width 71 height 32
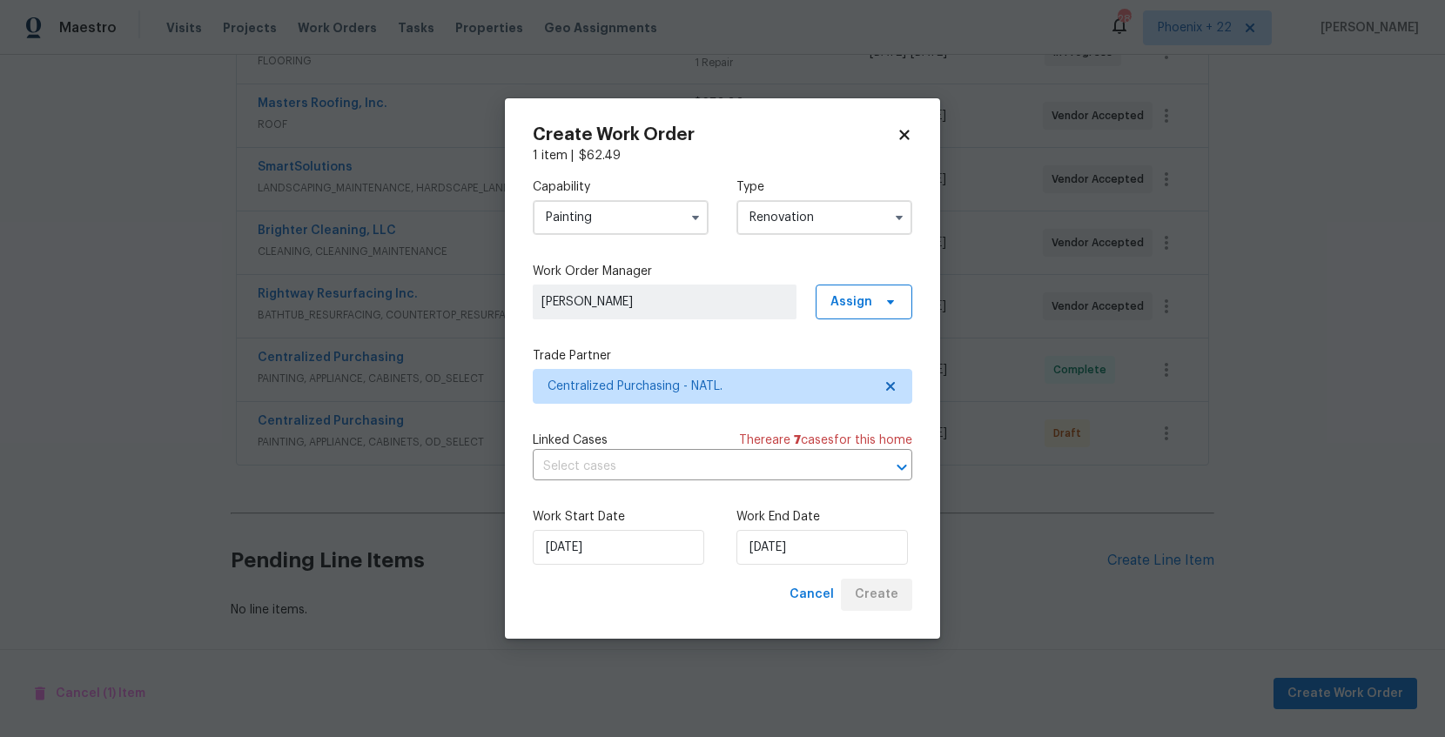
scroll to position [559, 0]
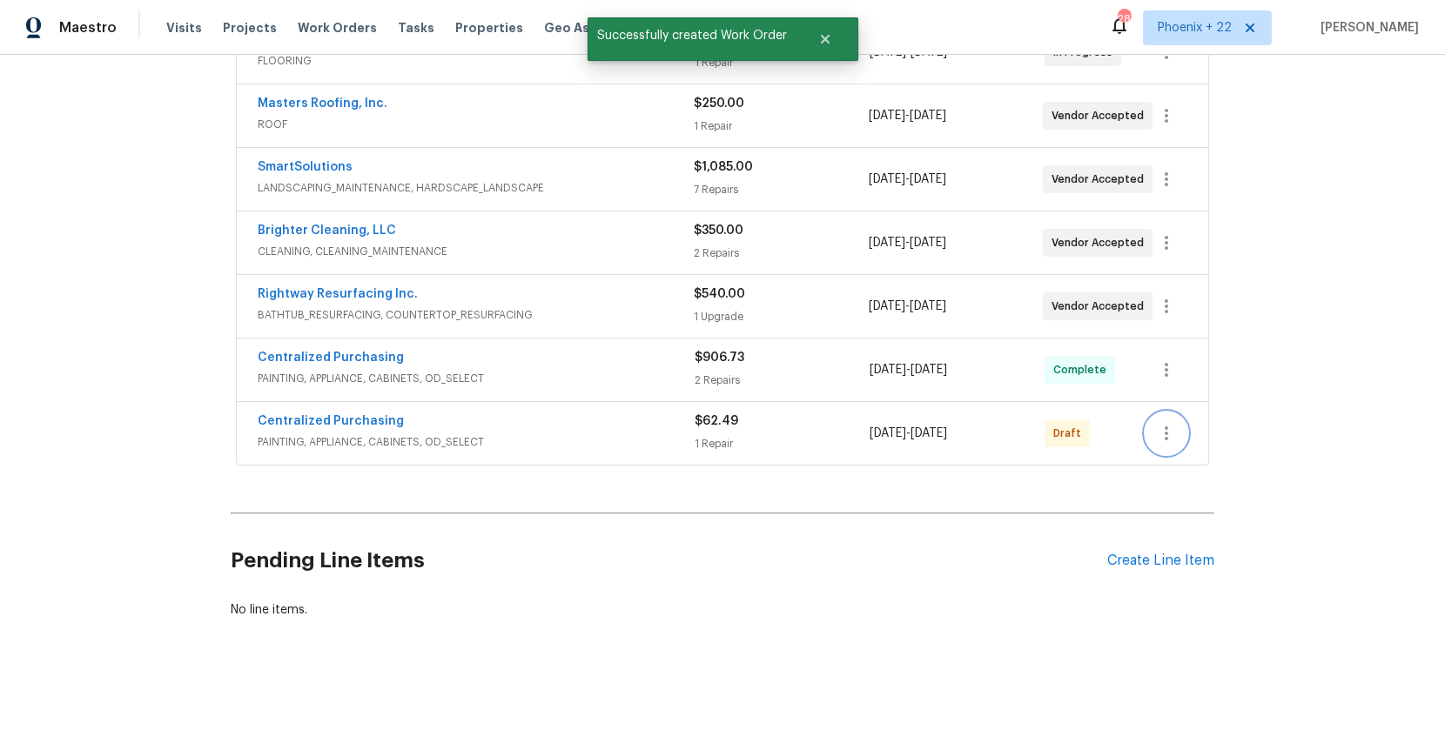
click at [1160, 429] on icon "button" at bounding box center [1166, 433] width 21 height 21
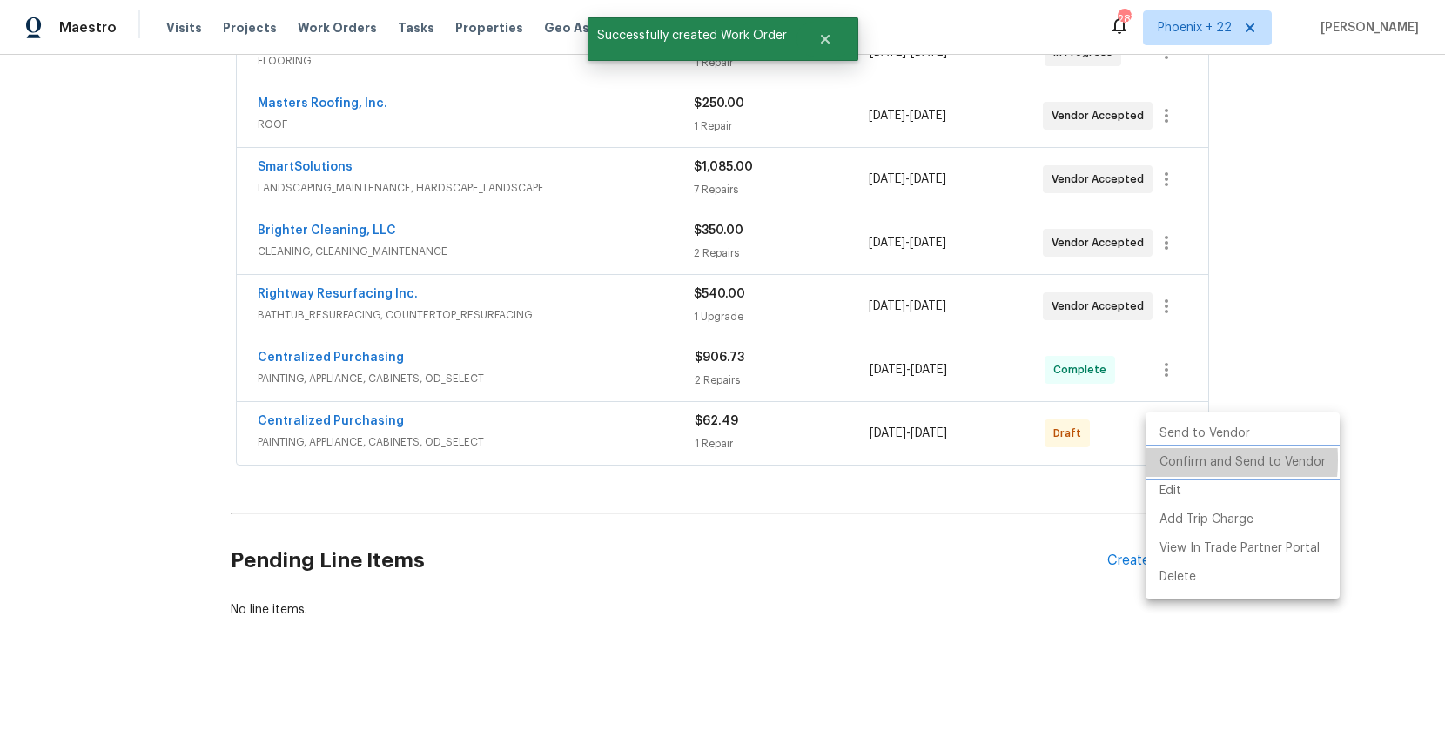
click at [1163, 461] on li "Confirm and Send to Vendor" at bounding box center [1243, 462] width 194 height 29
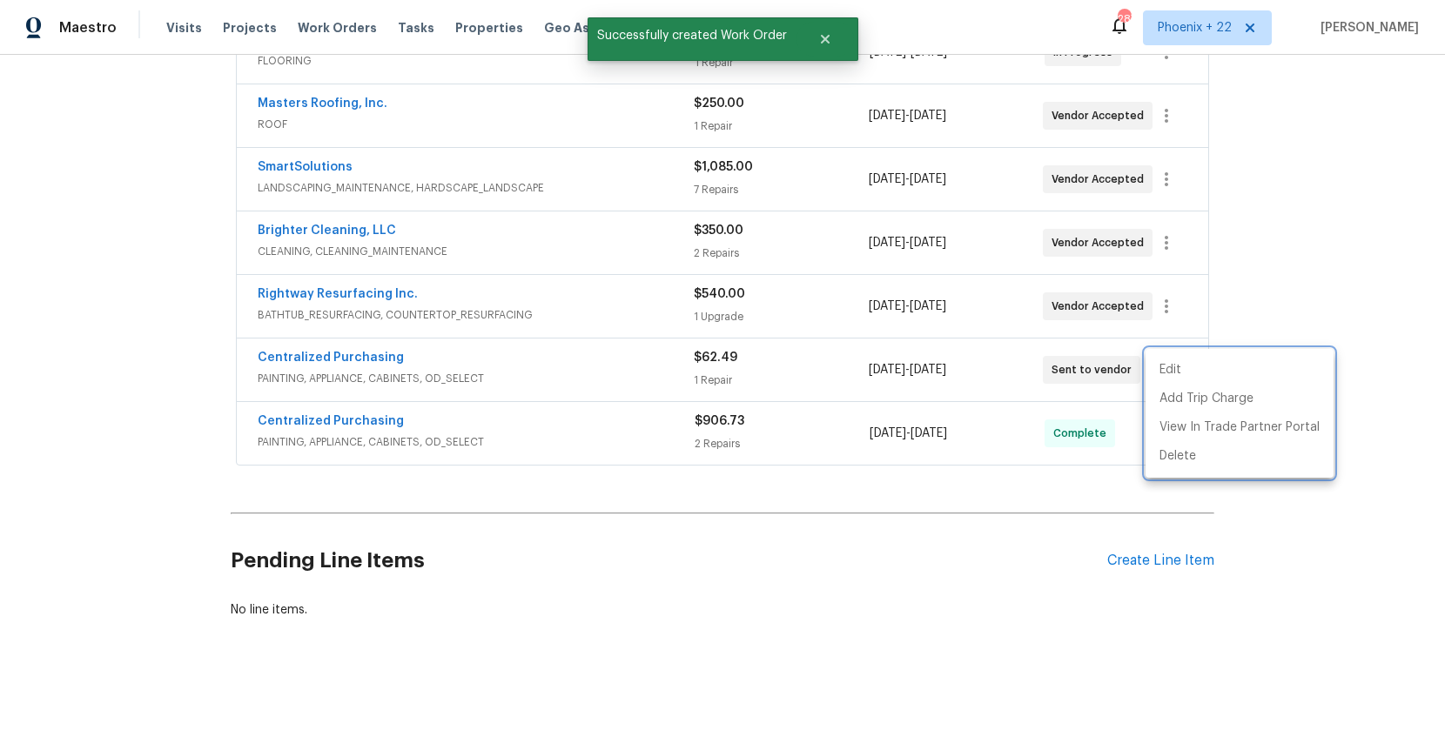
click at [459, 362] on div at bounding box center [722, 368] width 1445 height 737
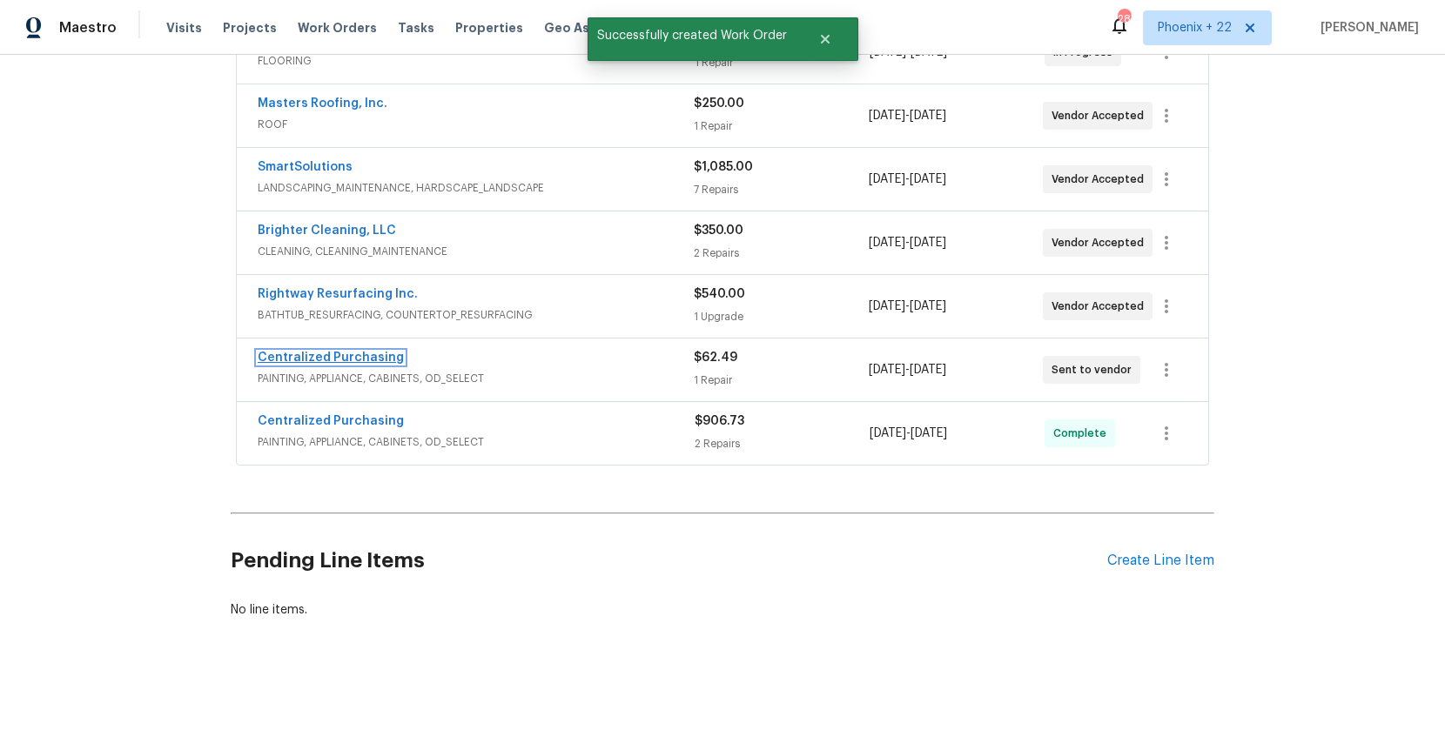
click at [333, 354] on link "Centralized Purchasing" at bounding box center [331, 358] width 146 height 12
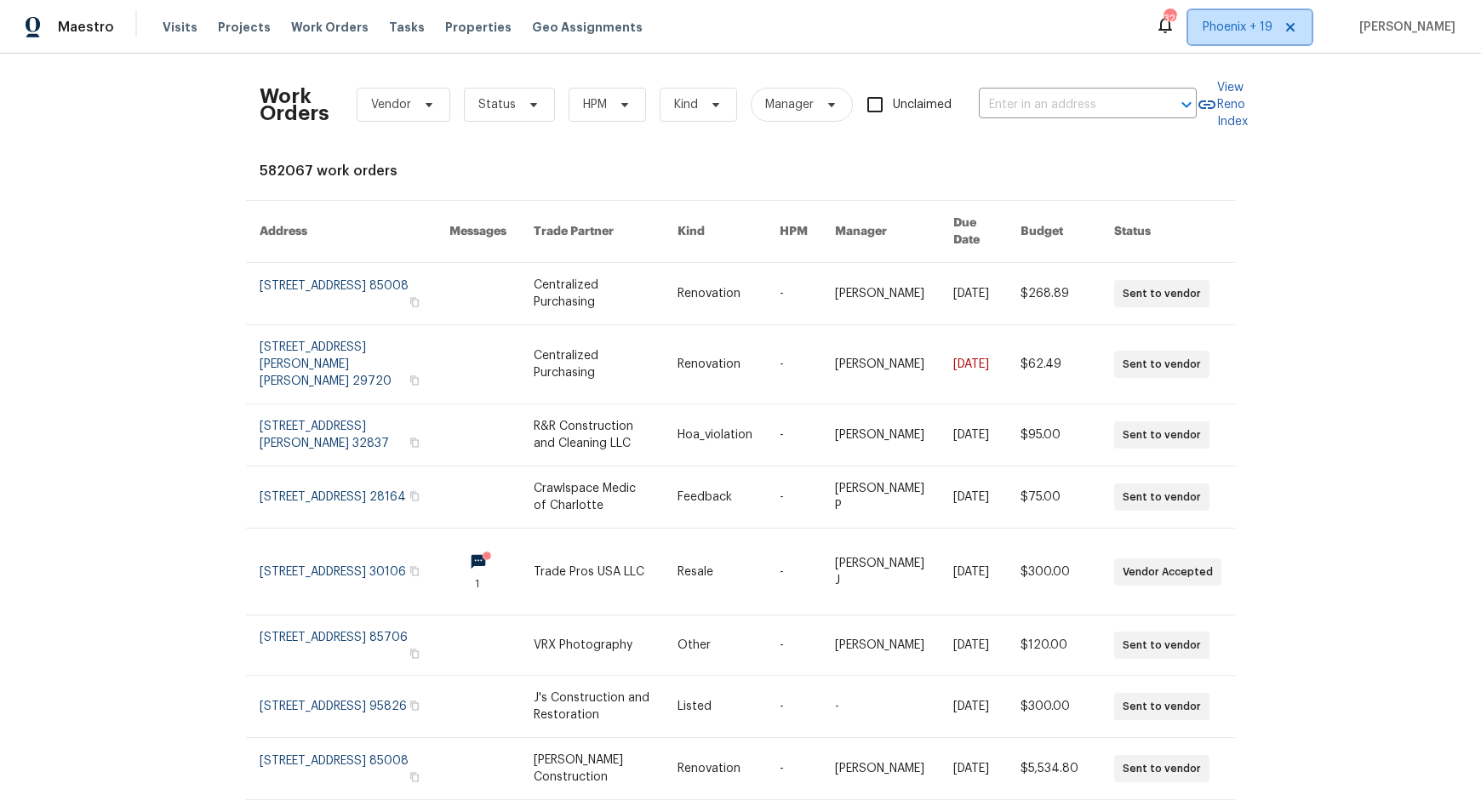
click at [1212, 25] on span "Phoenix + 19" at bounding box center [1249, 26] width 123 height 34
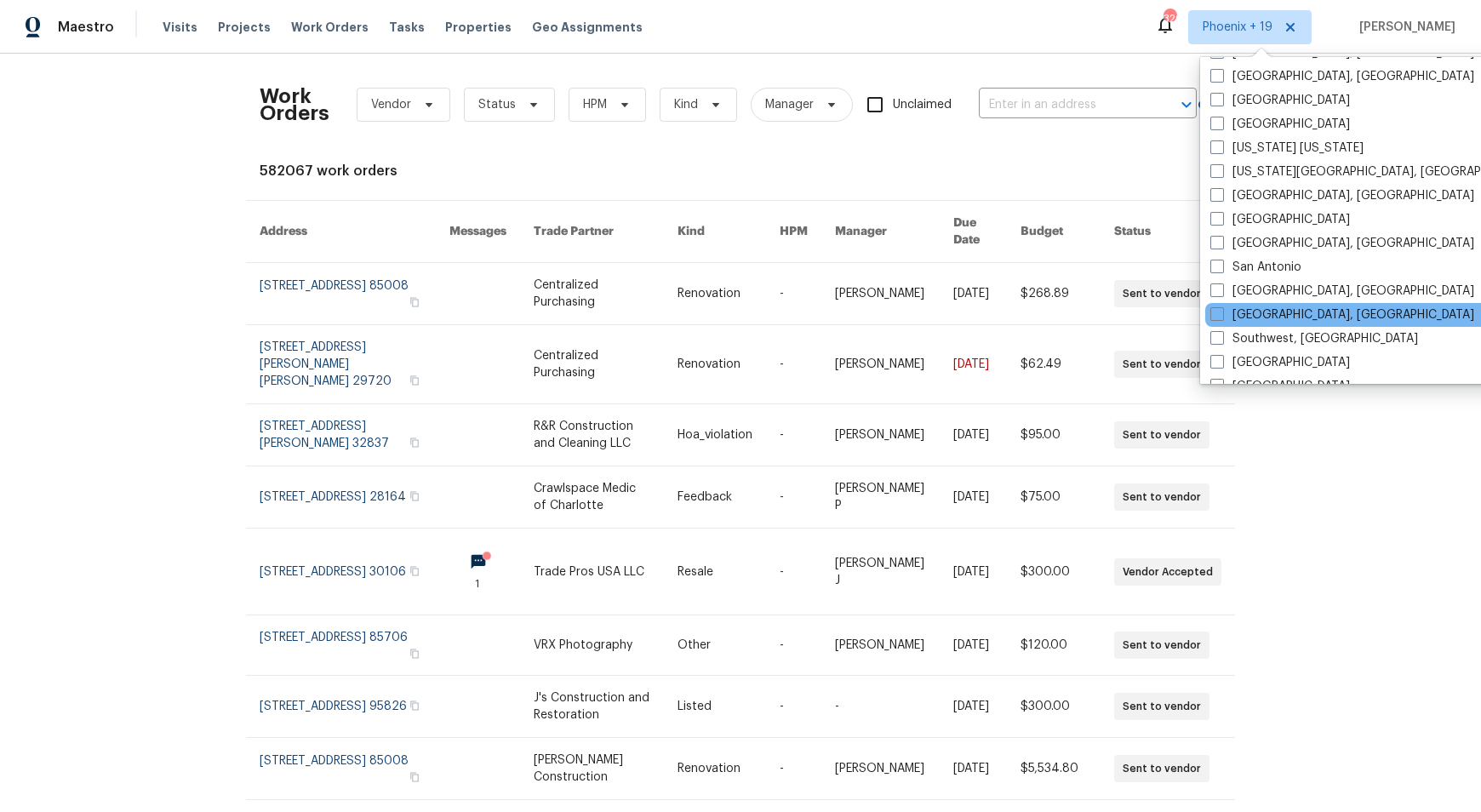
scroll to position [1140, 0]
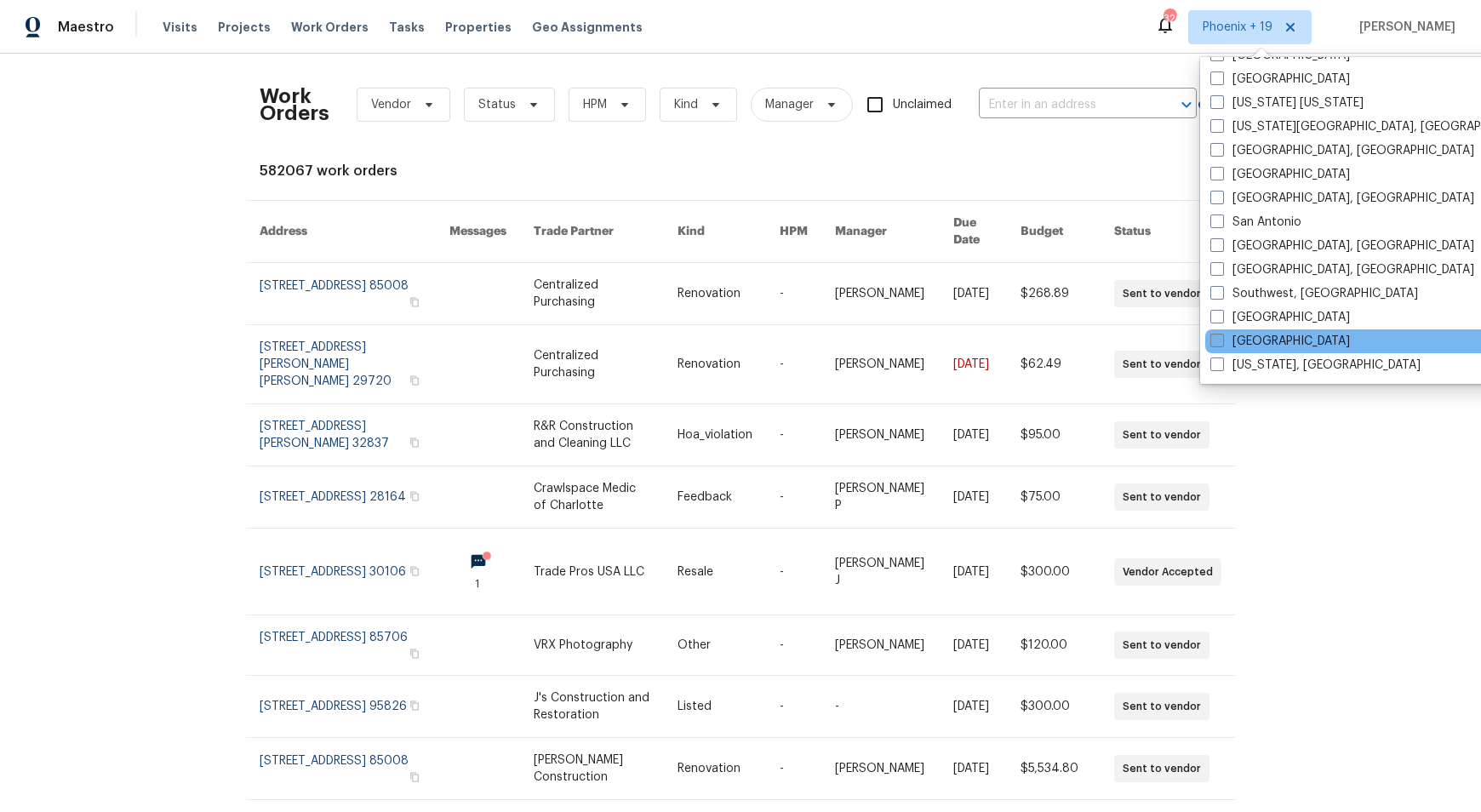
click at [1234, 348] on label "[GEOGRAPHIC_DATA]" at bounding box center [1280, 340] width 140 height 17
click at [1221, 344] on input "[GEOGRAPHIC_DATA]" at bounding box center [1215, 337] width 11 height 11
checkbox input "true"
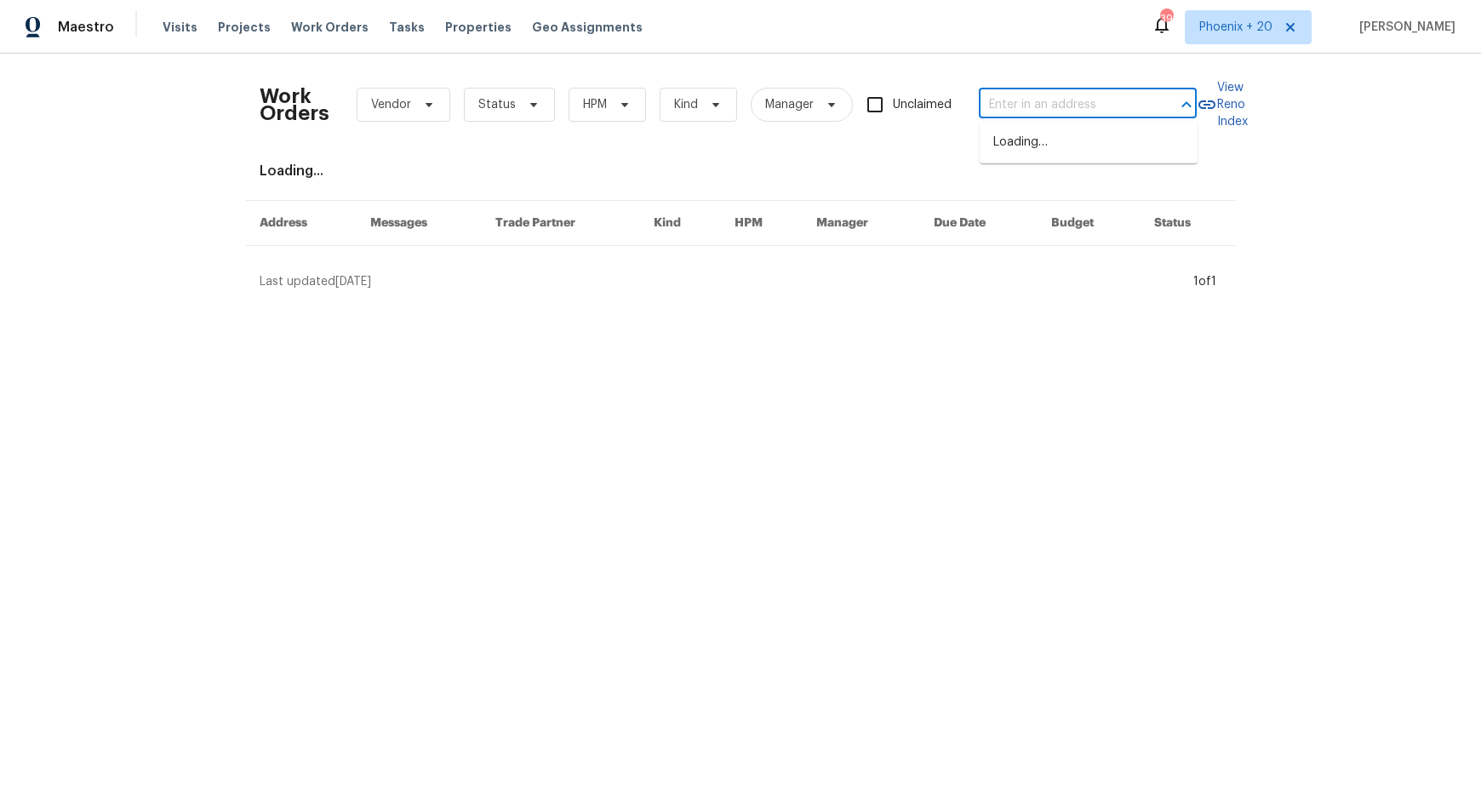
click at [1082, 112] on input "text" at bounding box center [1064, 105] width 170 height 26
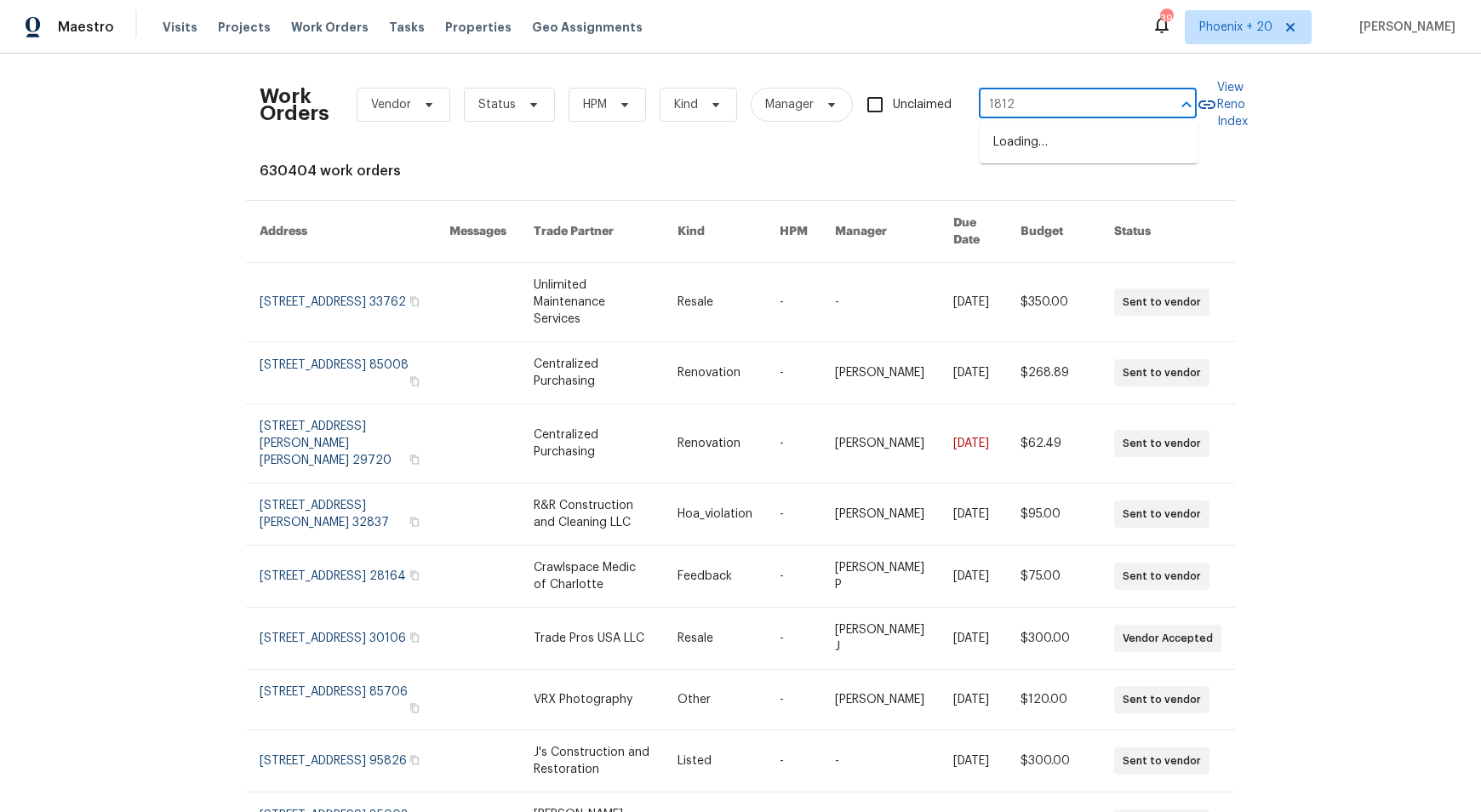
type input "18122"
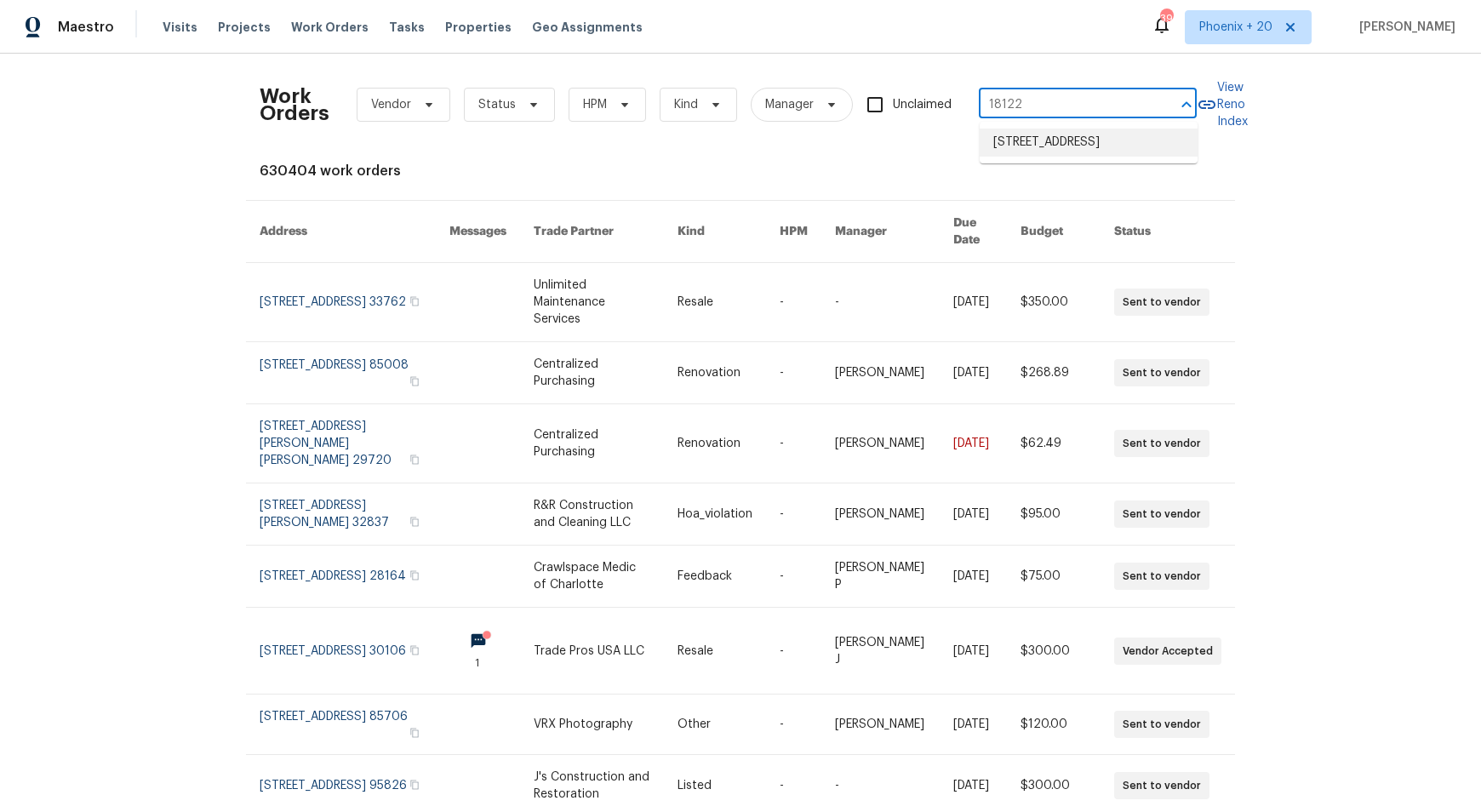
click at [1106, 144] on li "[STREET_ADDRESS]" at bounding box center [1088, 142] width 218 height 28
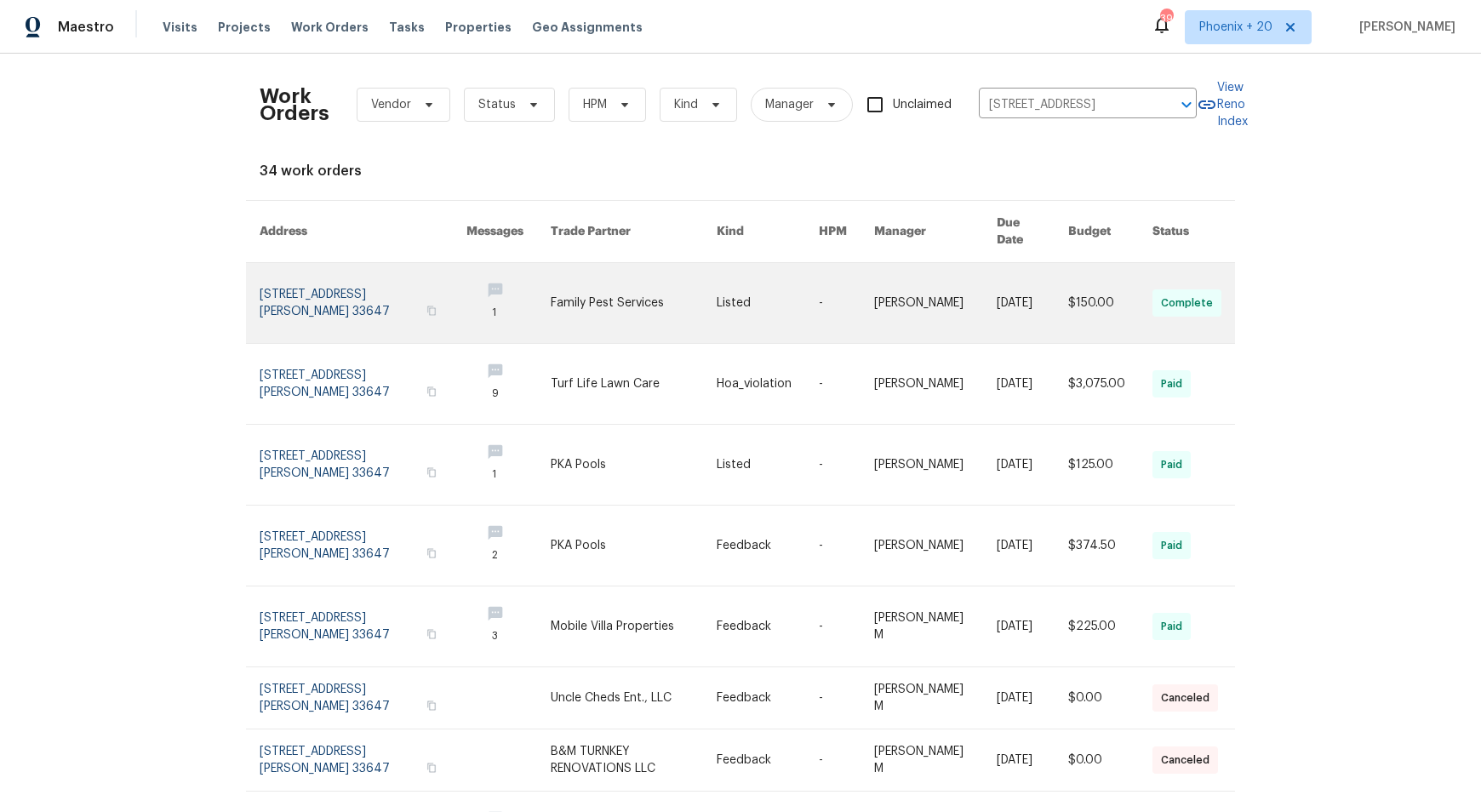
click at [325, 273] on link at bounding box center [364, 303] width 207 height 80
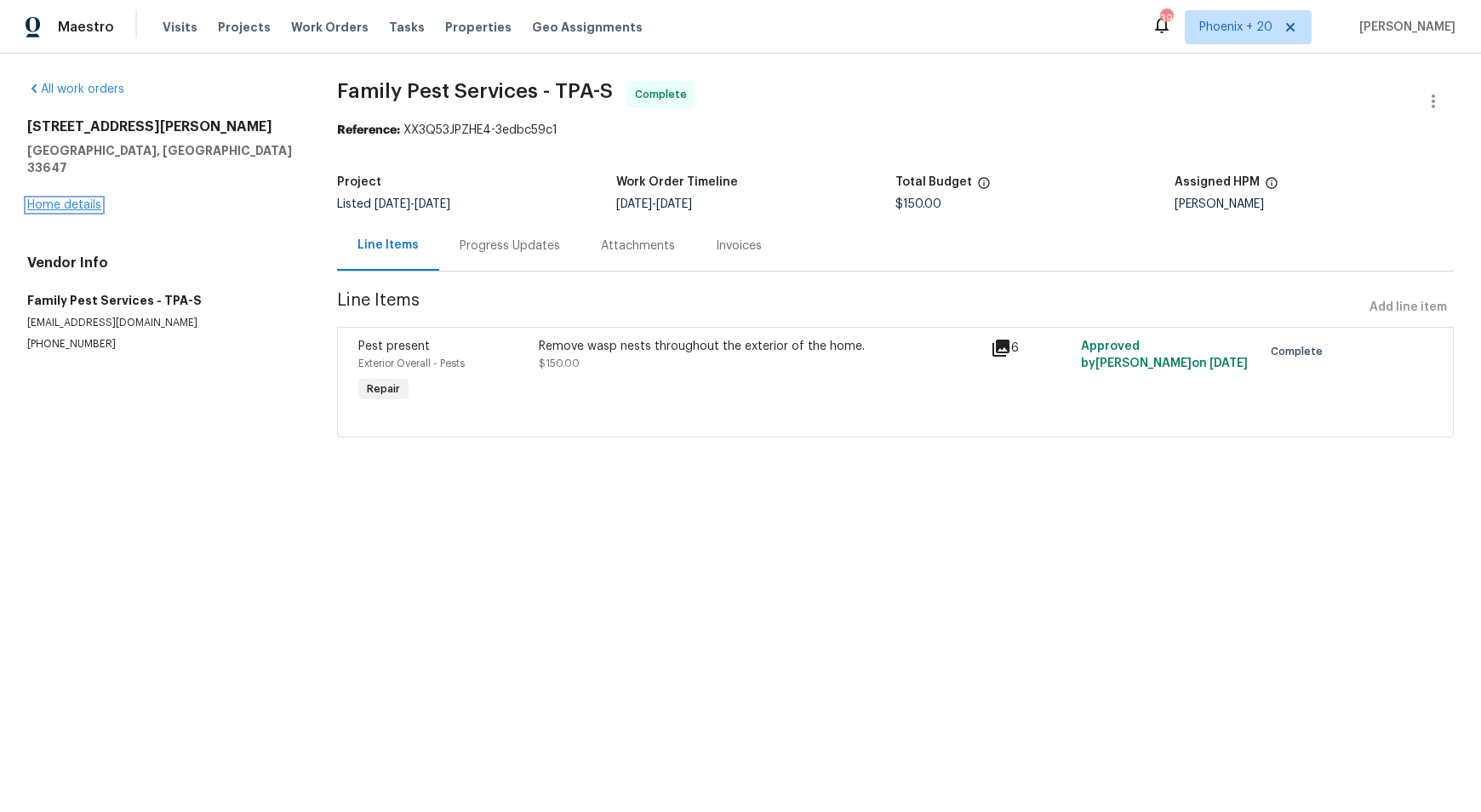
click at [55, 199] on link "Home details" at bounding box center [65, 205] width 74 height 12
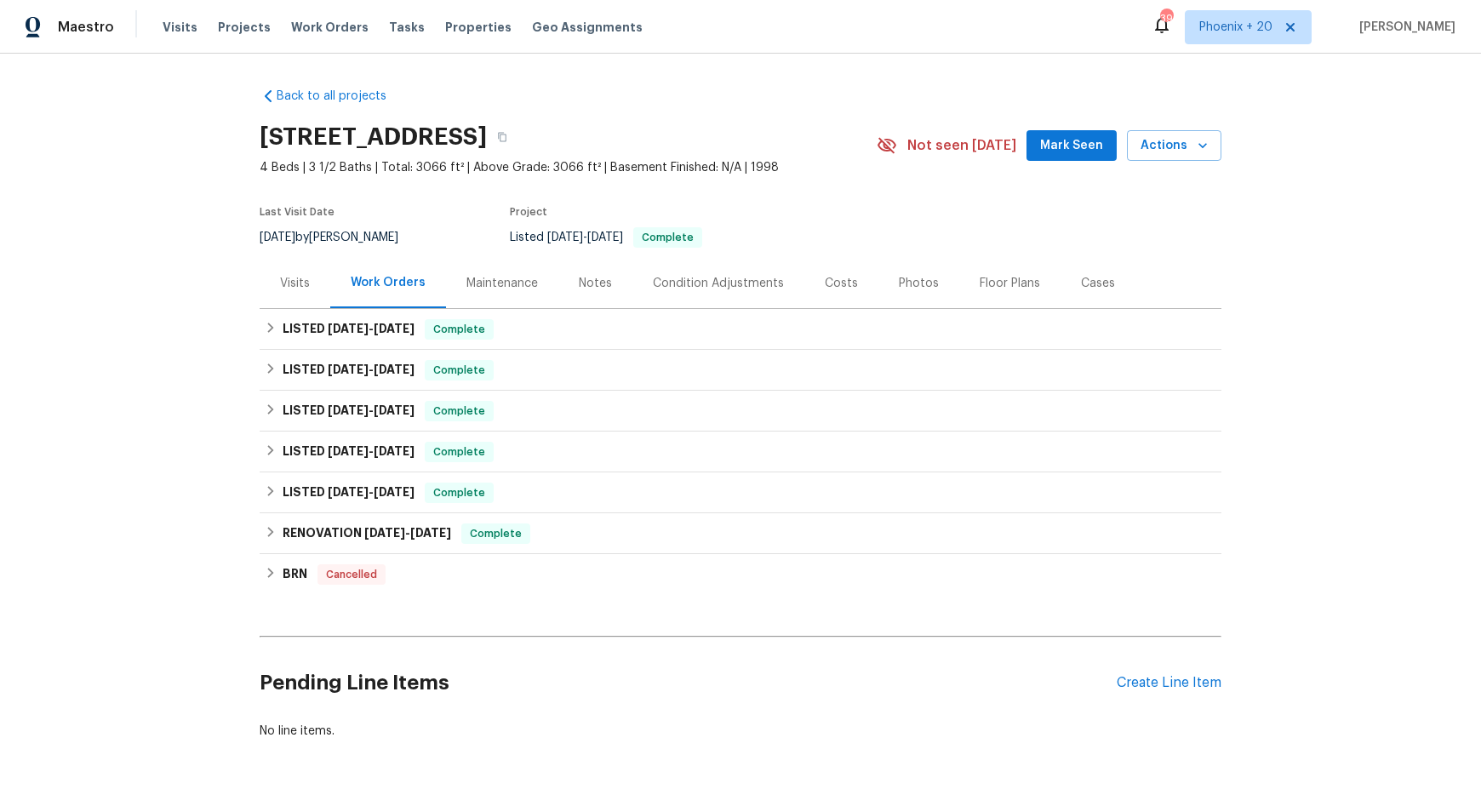
click at [490, 295] on div "Maintenance" at bounding box center [501, 282] width 112 height 50
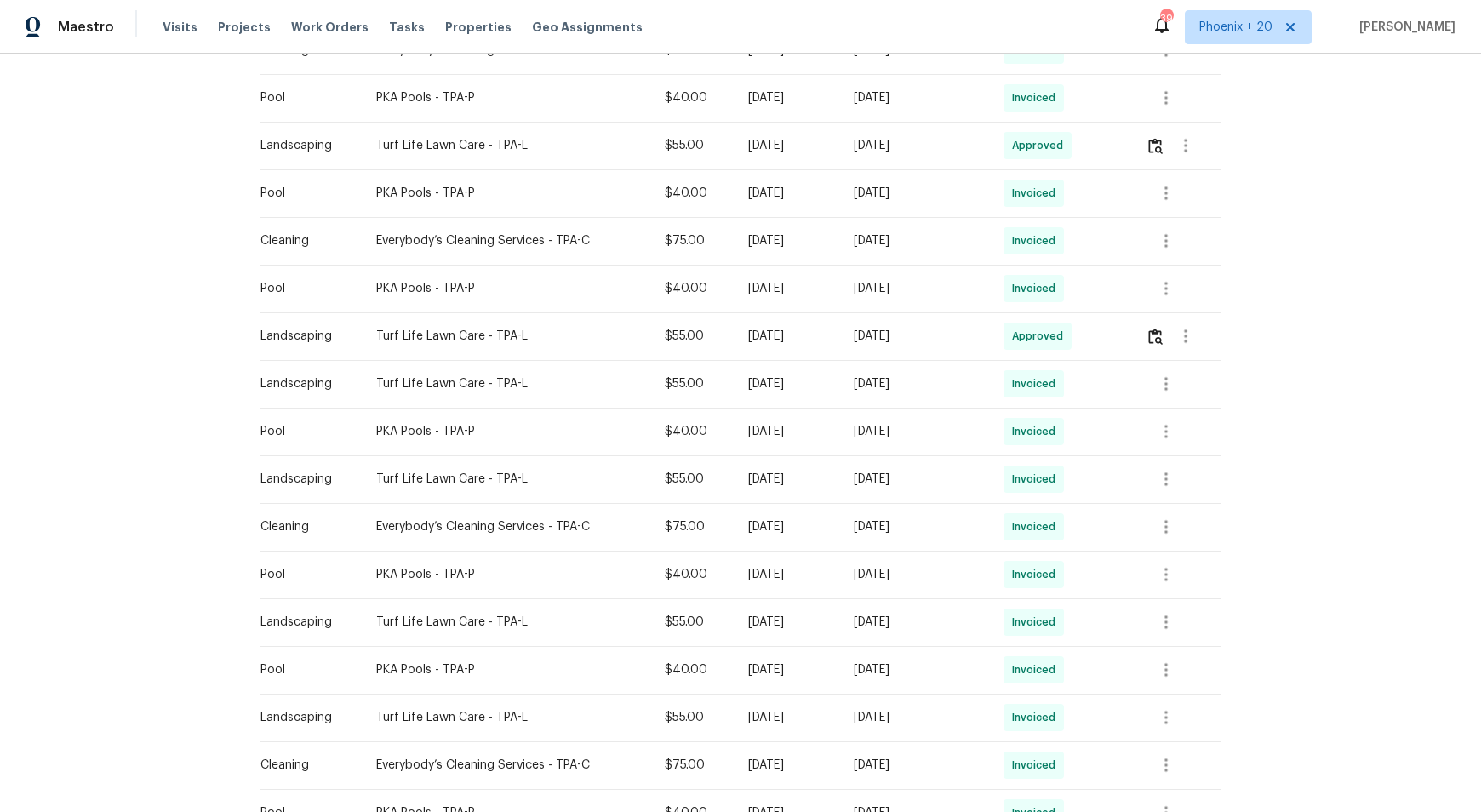
scroll to position [888, 0]
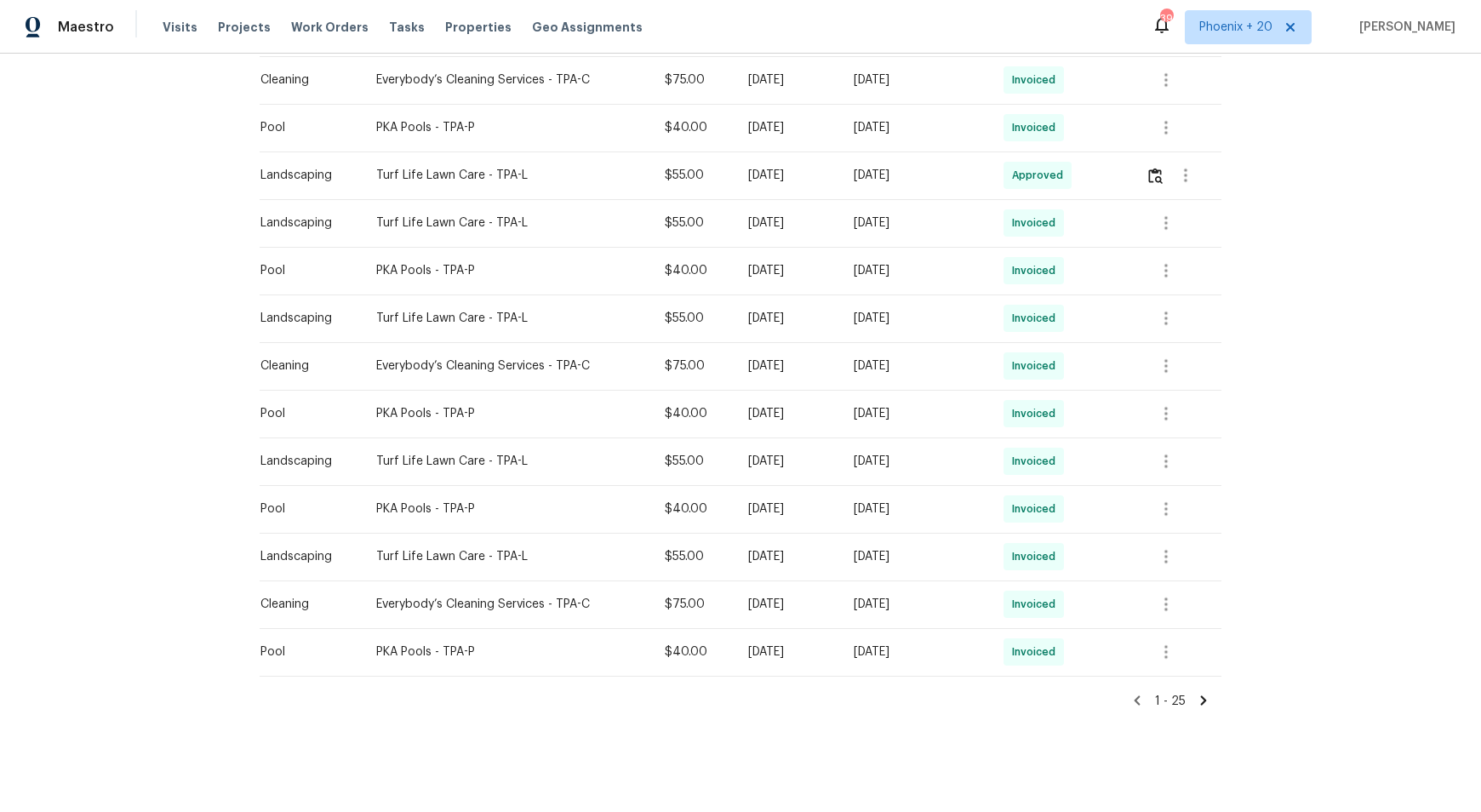
click at [1200, 704] on icon at bounding box center [1203, 700] width 6 height 10
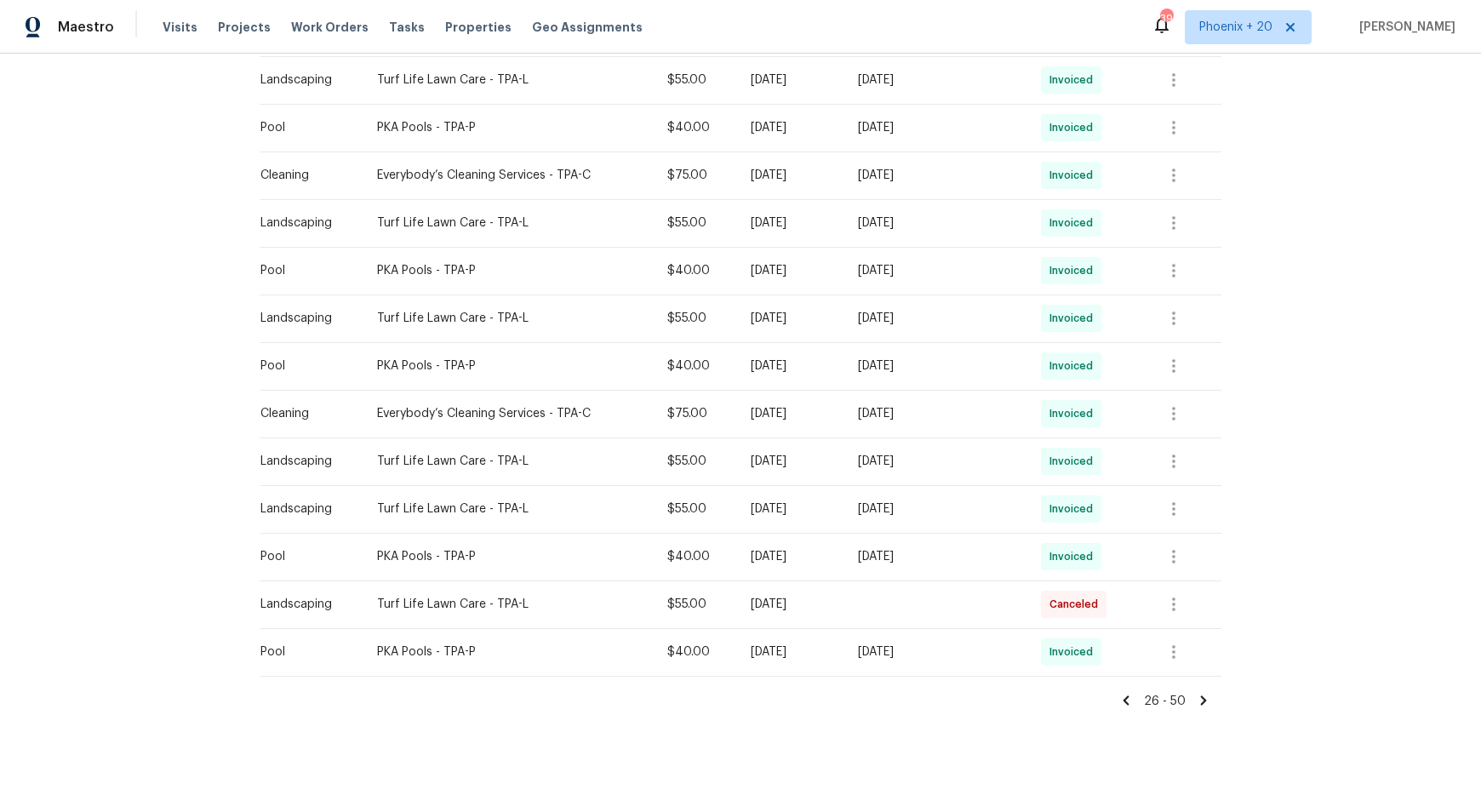
click at [1134, 700] on icon at bounding box center [1126, 701] width 16 height 16
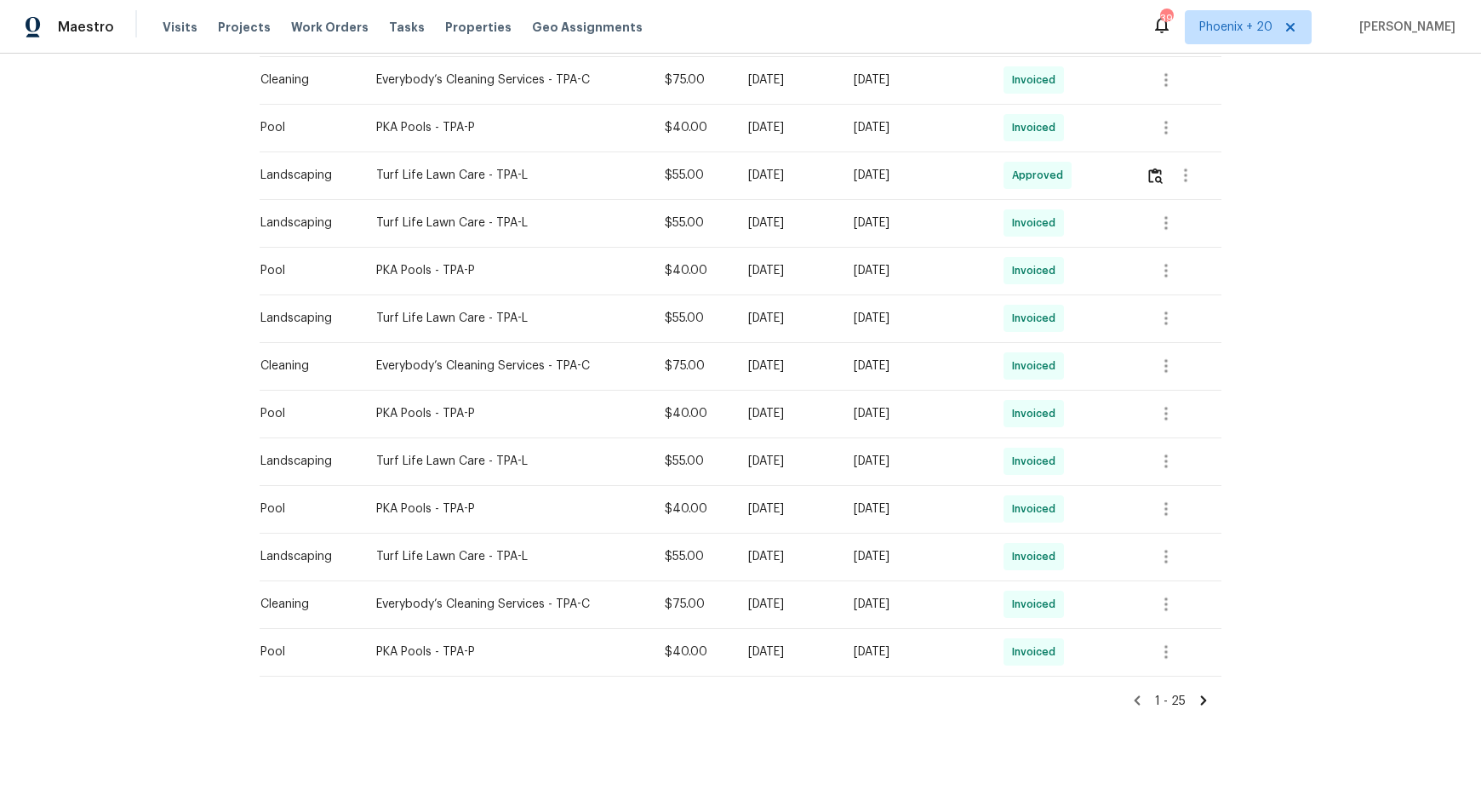
click at [448, 651] on div "PKA Pools - TPA-P" at bounding box center [506, 651] width 261 height 17
drag, startPoint x: 387, startPoint y: 648, endPoint x: 327, endPoint y: 649, distance: 60.0
click at [363, 649] on td "PKA Pools - TPA-P" at bounding box center [506, 651] width 288 height 48
click at [260, 648] on div "Pool" at bounding box center [304, 651] width 89 height 17
drag, startPoint x: 891, startPoint y: 660, endPoint x: 1038, endPoint y: 657, distance: 147.0
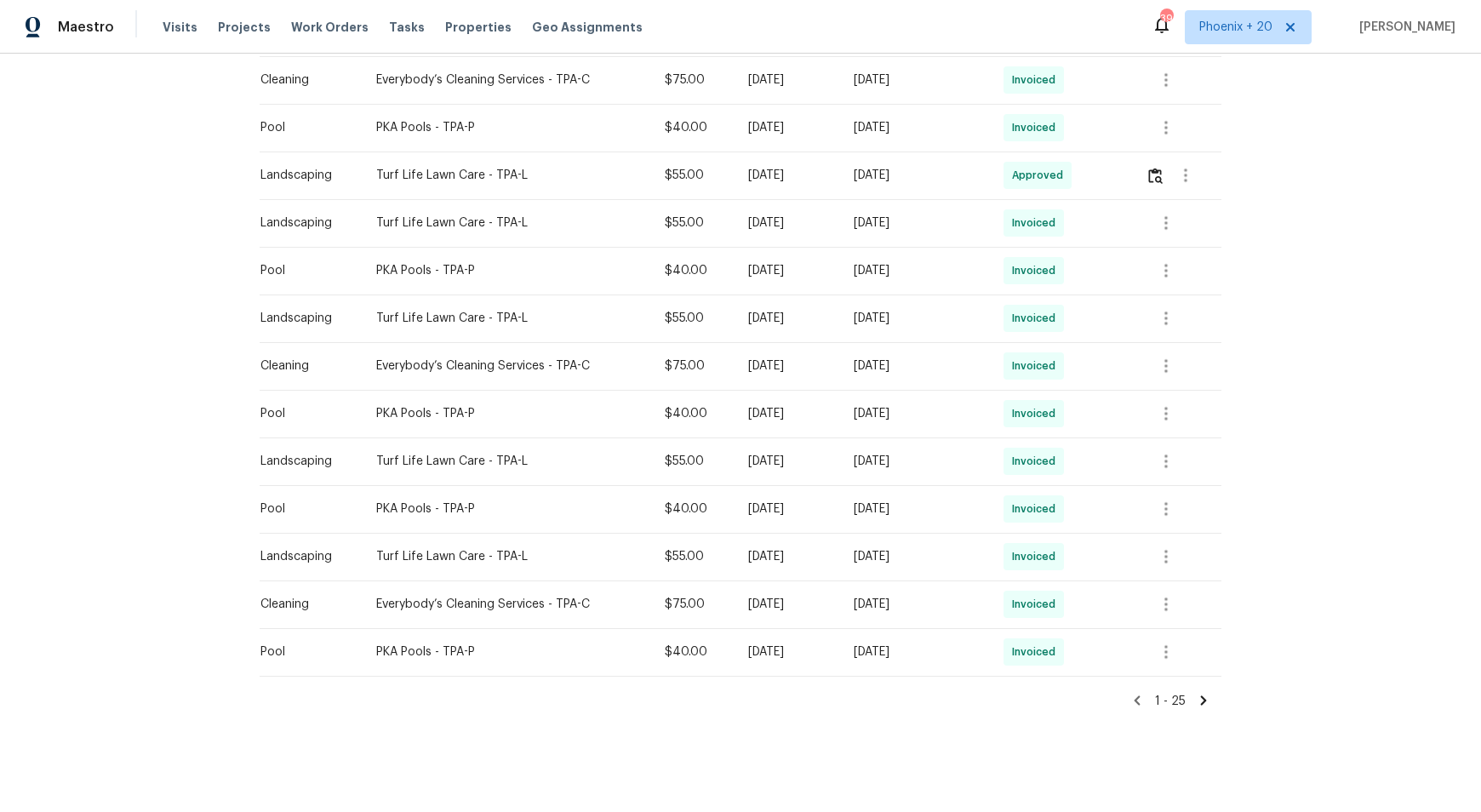
click at [892, 660] on div "[DATE]" at bounding box center [914, 651] width 122 height 17
click at [1052, 657] on span "Invoiced" at bounding box center [1036, 651] width 50 height 17
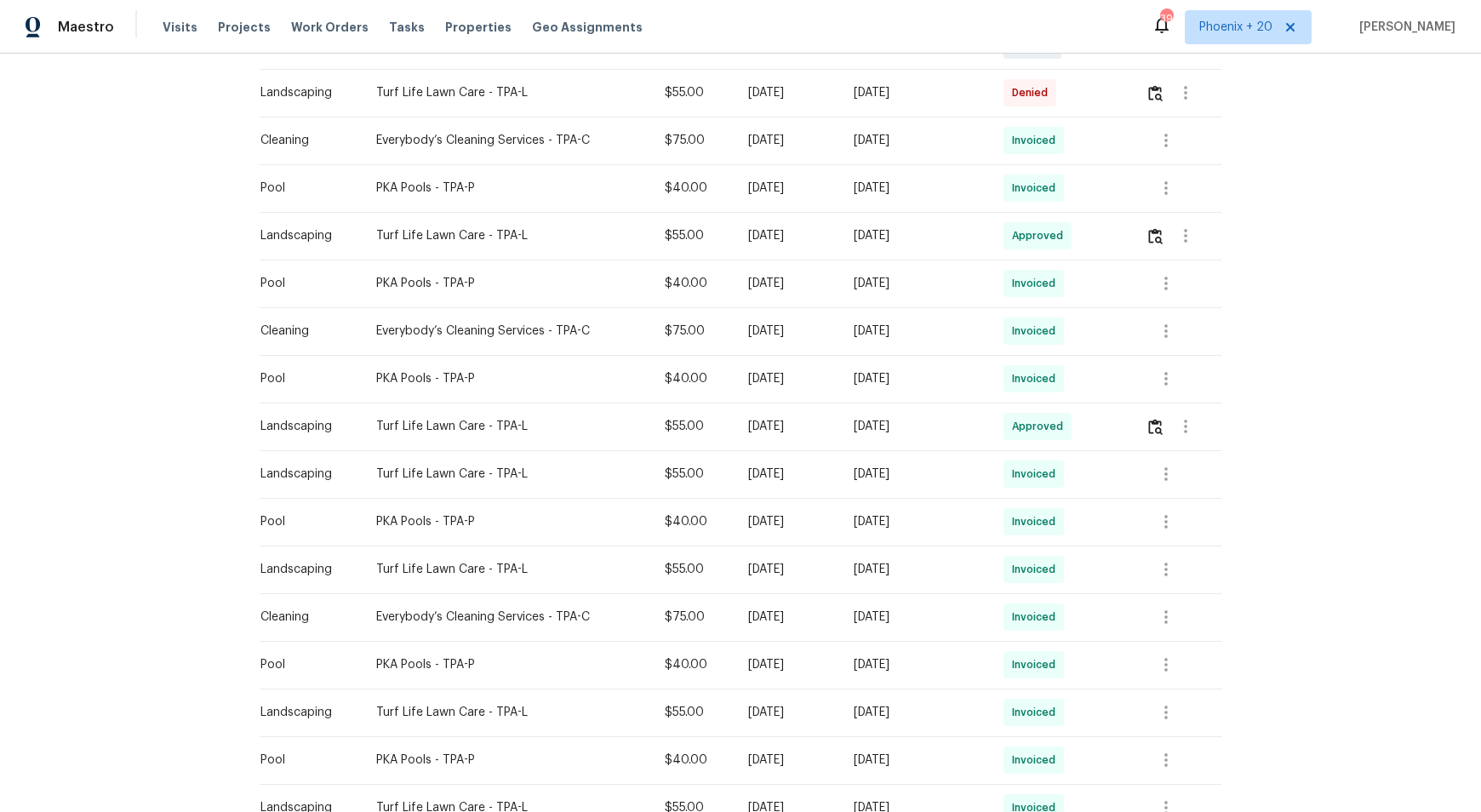
scroll to position [0, 0]
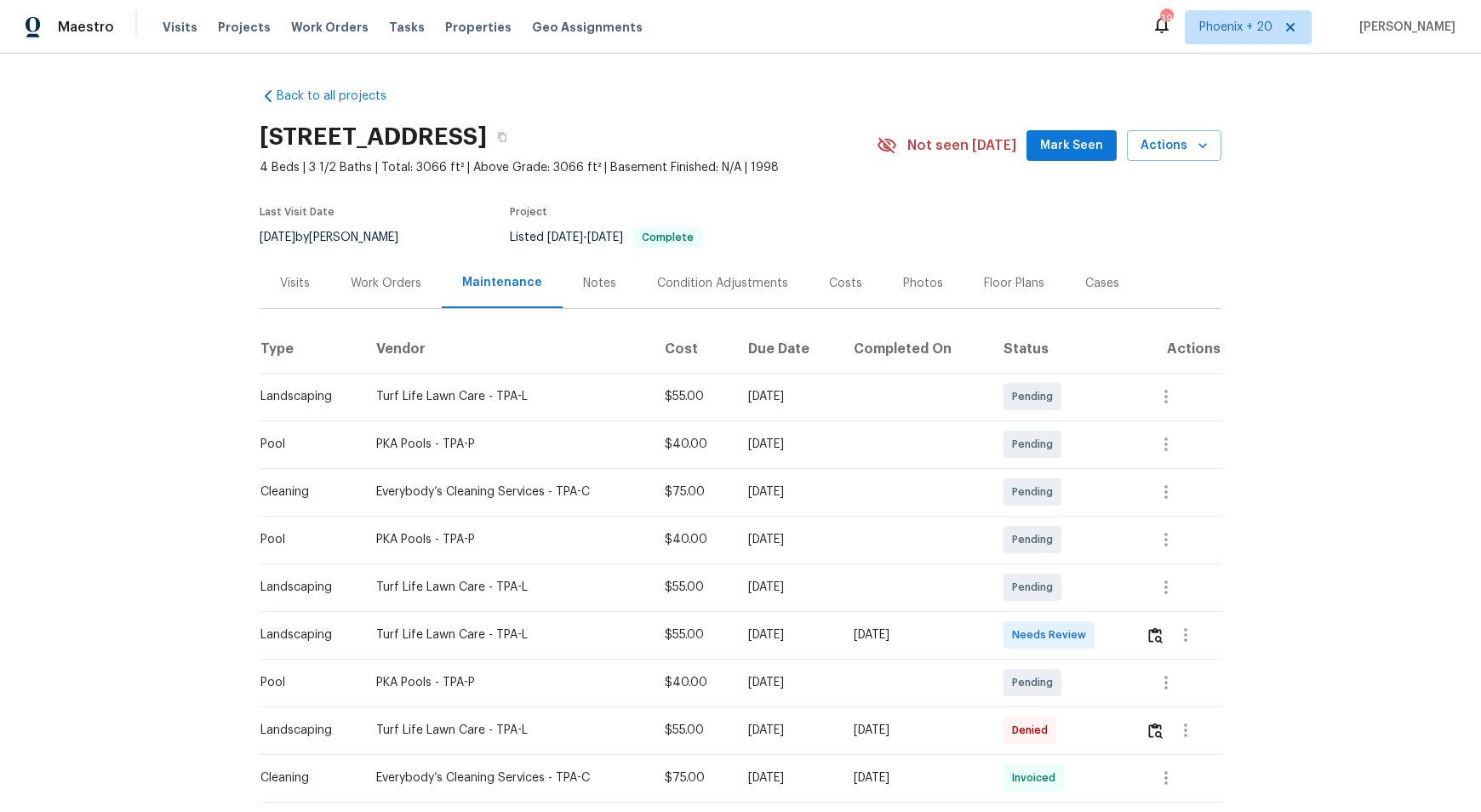
click at [357, 284] on div "Work Orders" at bounding box center [386, 282] width 70 height 17
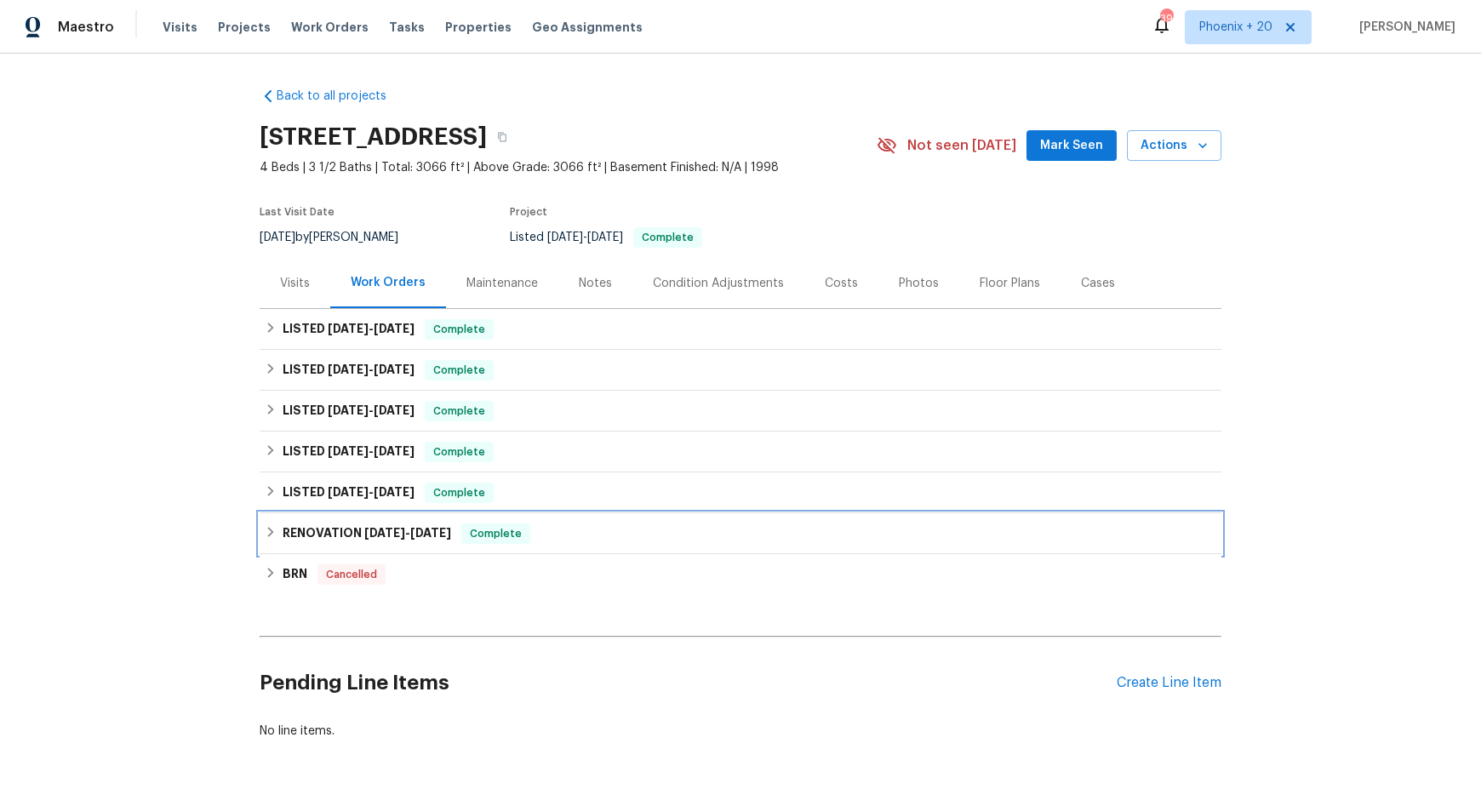
click at [319, 542] on h6 "RENOVATION [DATE] - [DATE]" at bounding box center [367, 533] width 168 height 21
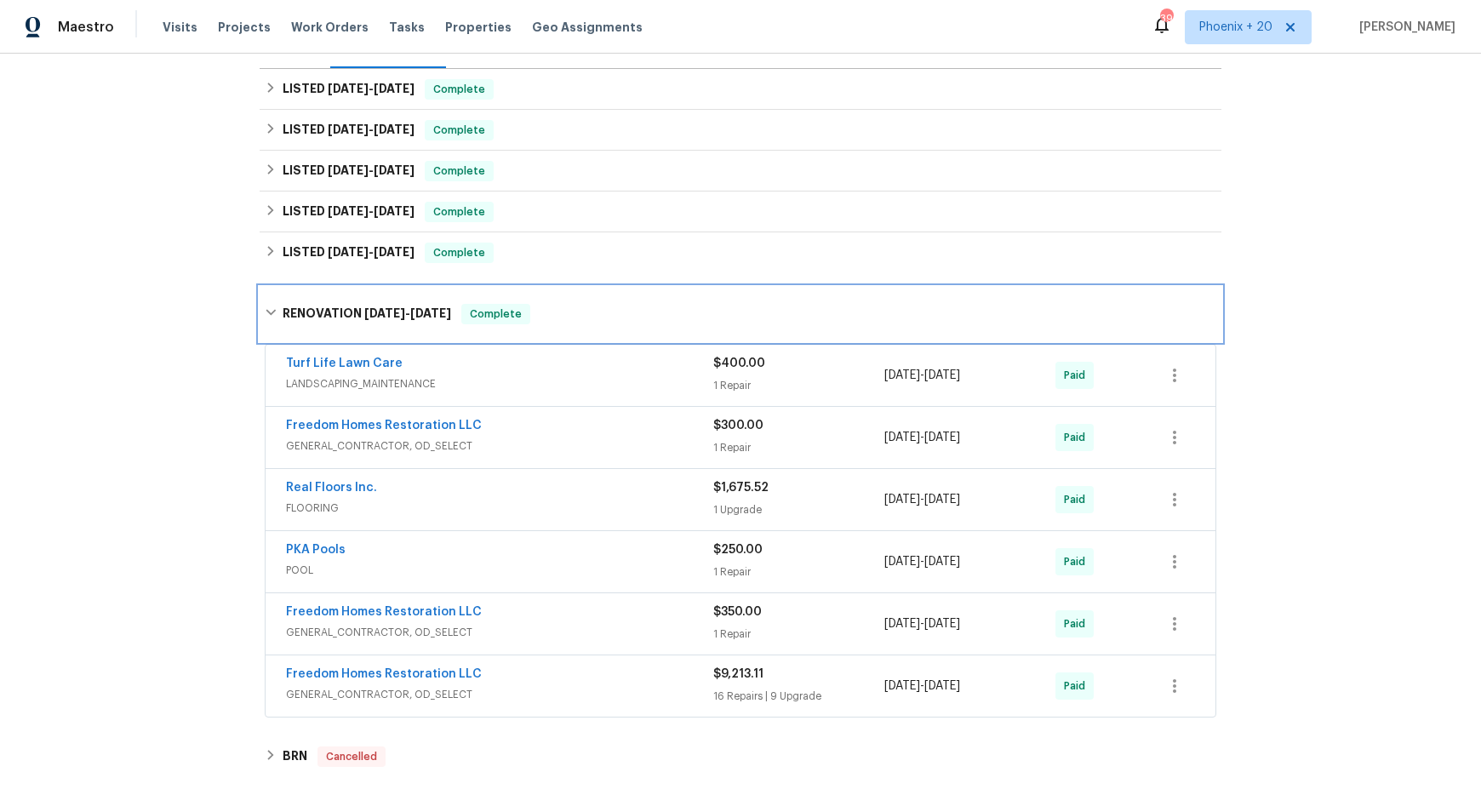
scroll to position [246, 0]
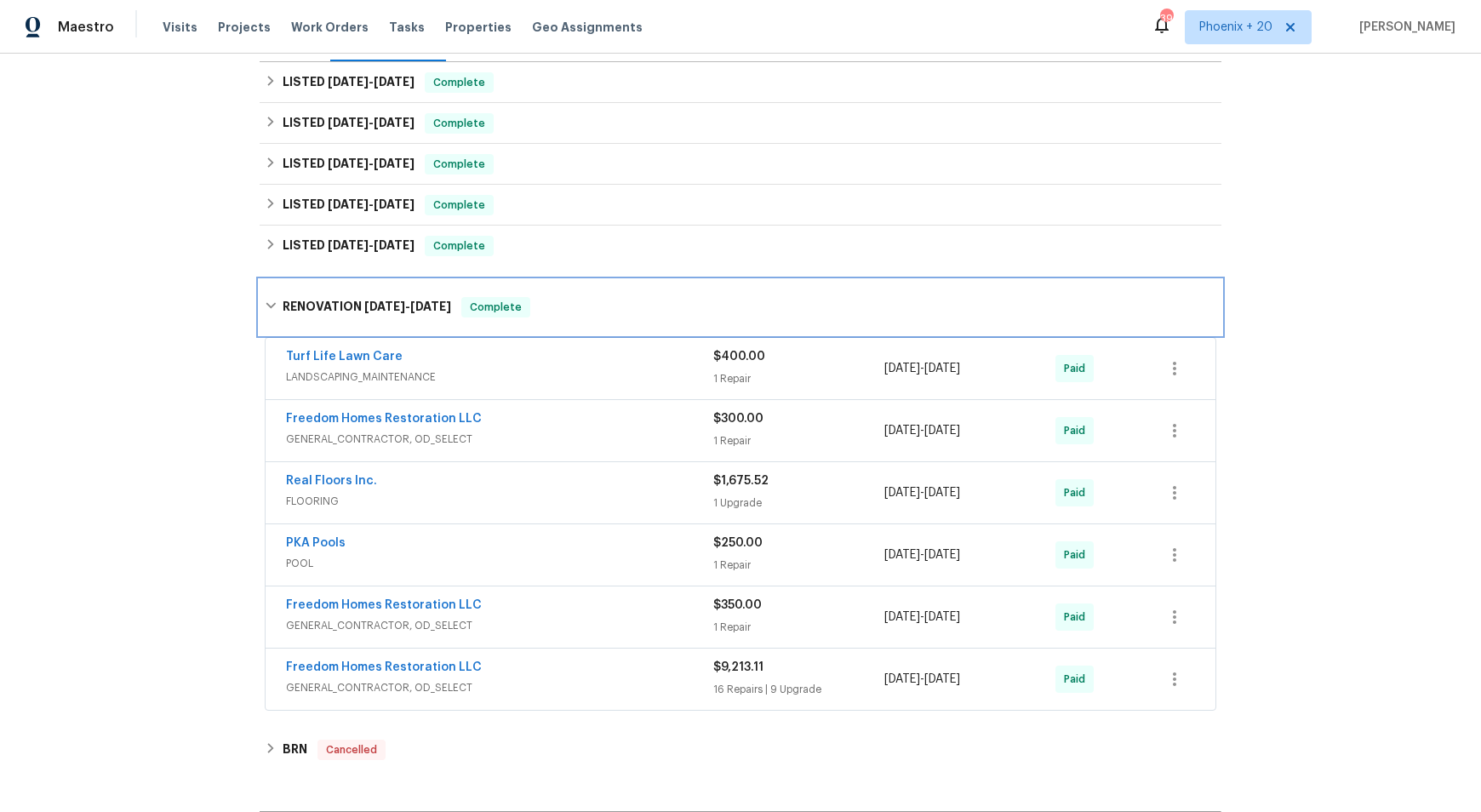
click at [317, 315] on h6 "RENOVATION [DATE] - [DATE]" at bounding box center [367, 307] width 168 height 21
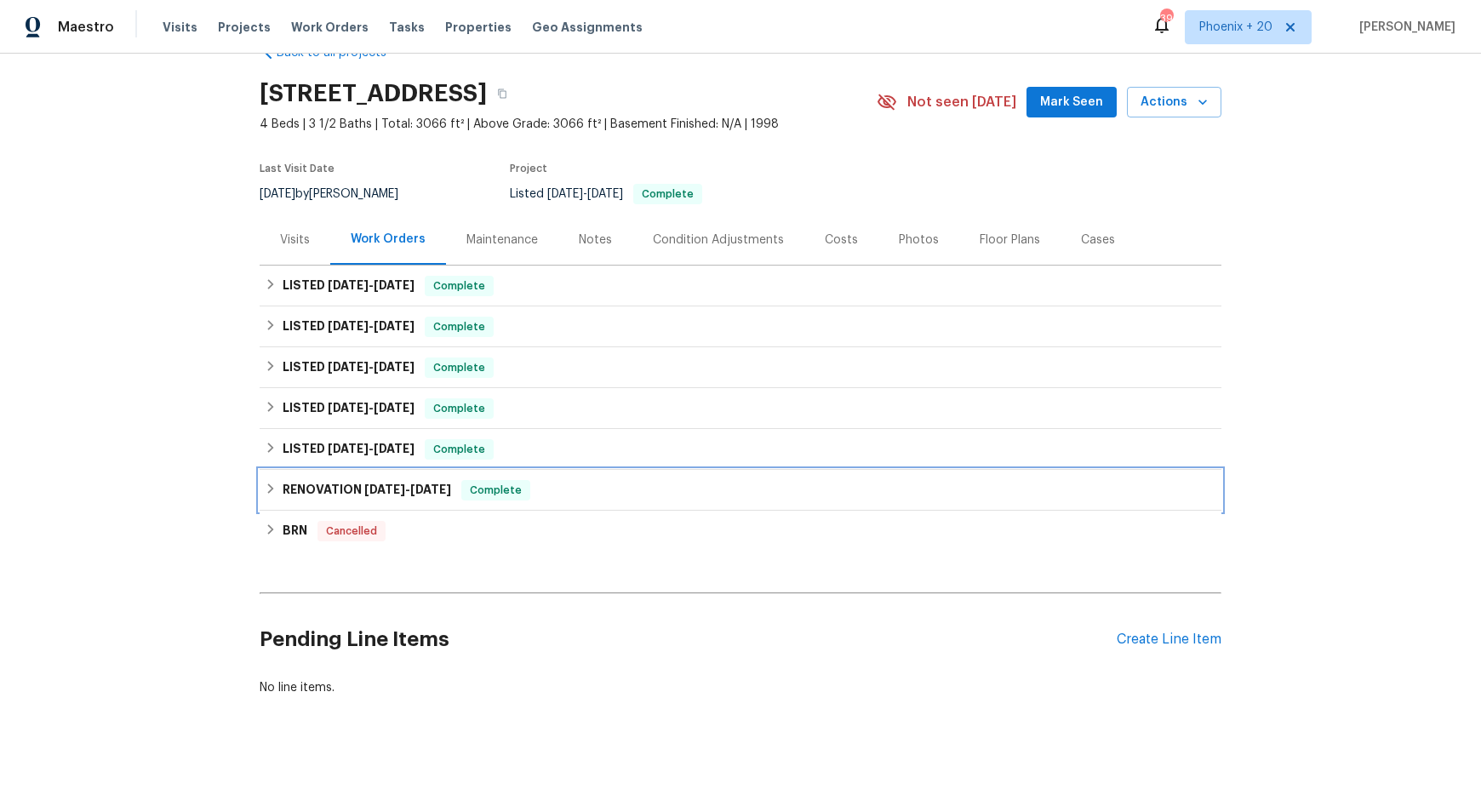
scroll to position [43, 0]
